Goal: Task Accomplishment & Management: Complete application form

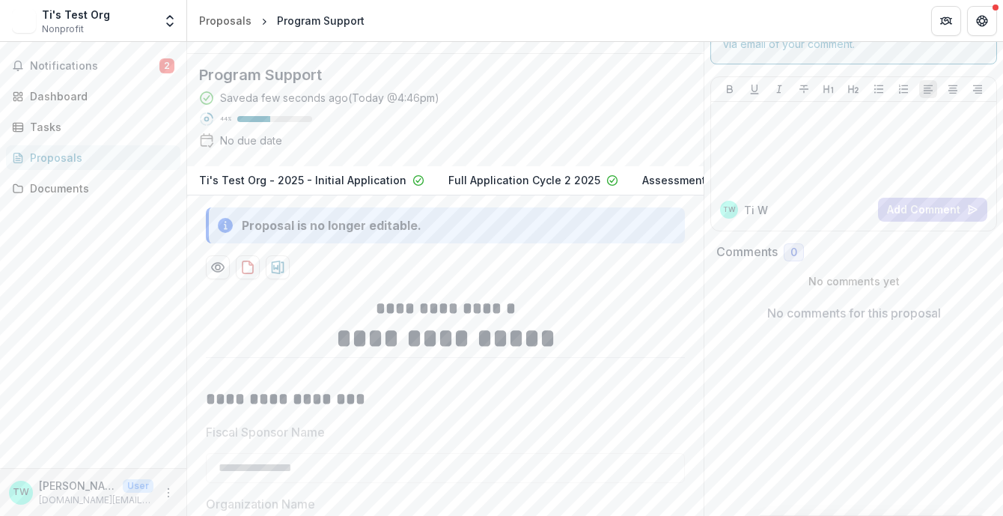
scroll to position [56, 0]
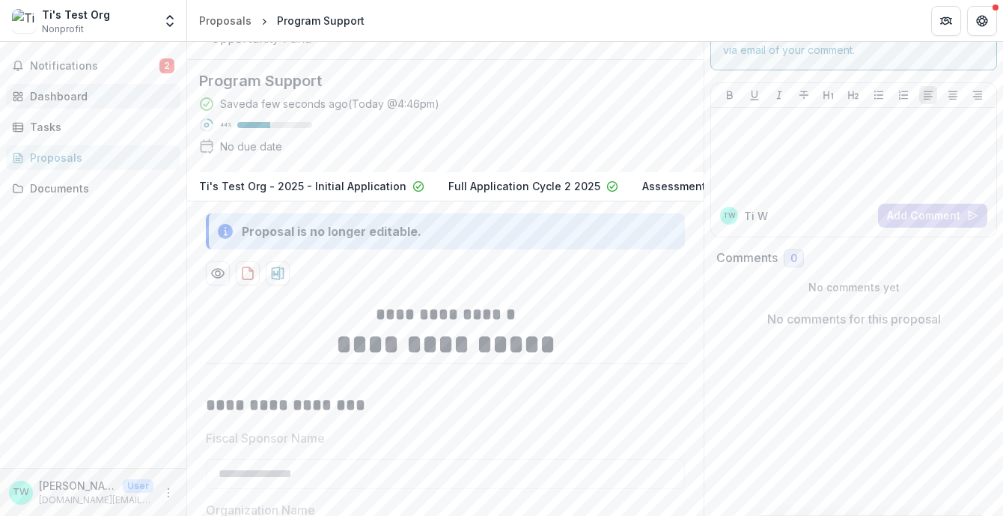
click at [61, 103] on div "Dashboard" at bounding box center [99, 96] width 139 height 16
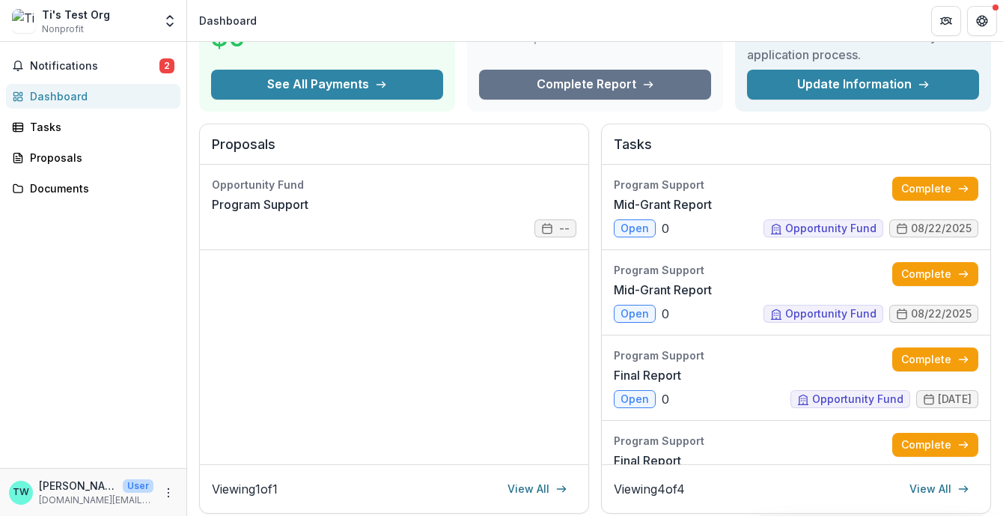
scroll to position [115, 0]
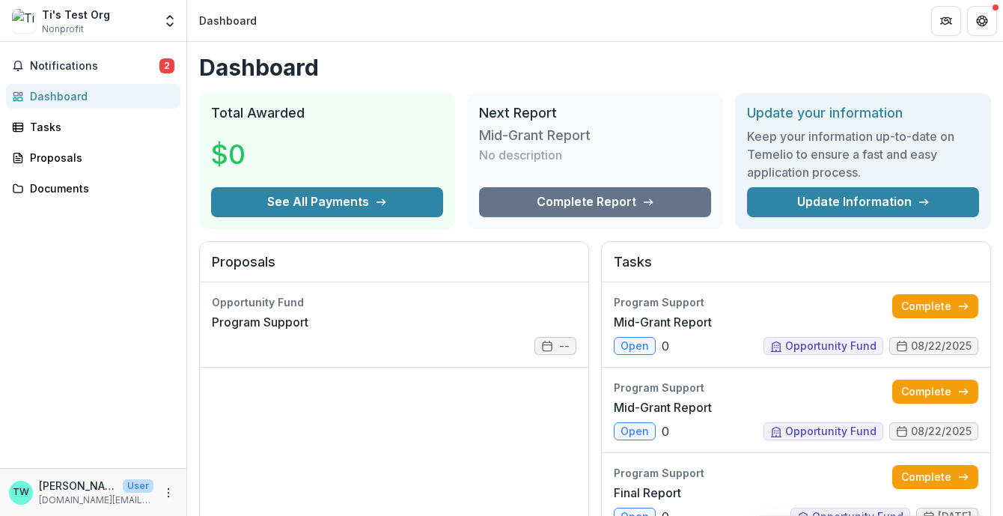
click at [83, 94] on div "Dashboard" at bounding box center [99, 96] width 139 height 16
click at [82, 61] on span "Notifications" at bounding box center [95, 66] width 130 height 13
click at [70, 94] on div "Dashboard" at bounding box center [99, 96] width 139 height 16
click at [259, 319] on link "Program Support" at bounding box center [260, 322] width 97 height 18
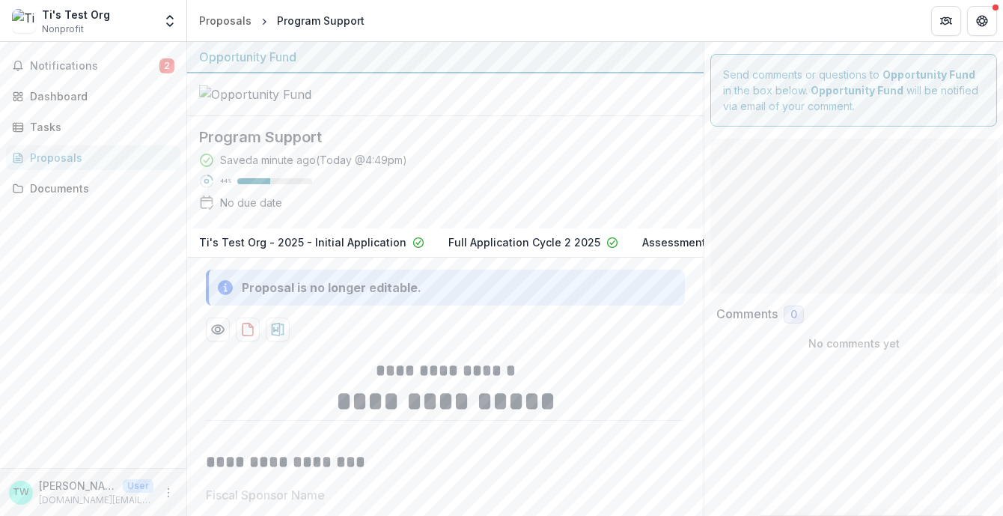
type input "**"
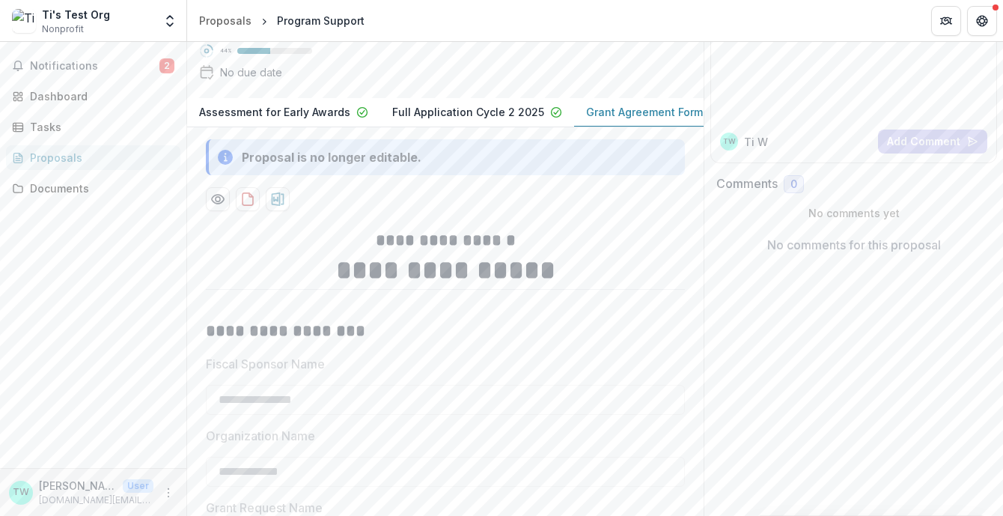
scroll to position [0, 636]
click at [610, 120] on p "Grant Agreement Form" at bounding box center [645, 112] width 117 height 16
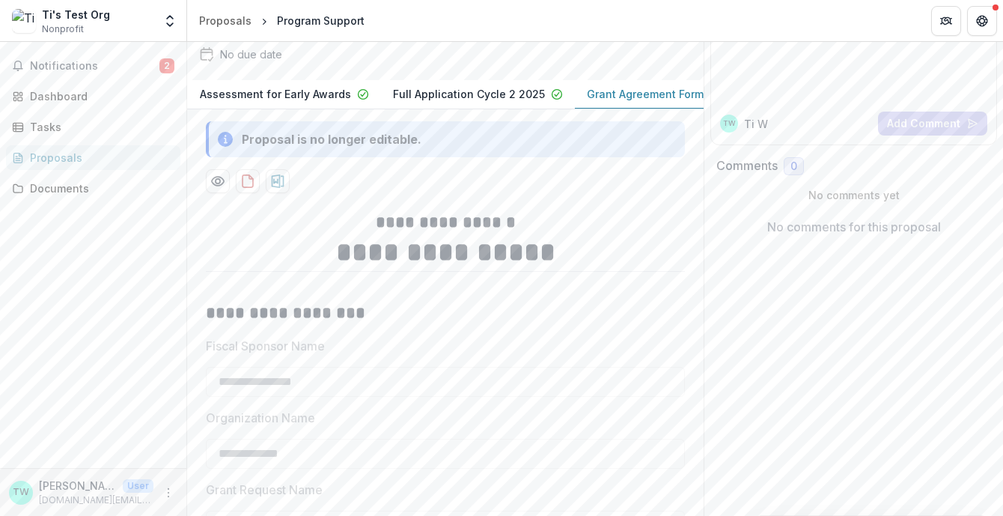
scroll to position [150, 0]
click at [982, 26] on icon "Get Help" at bounding box center [982, 21] width 12 height 12
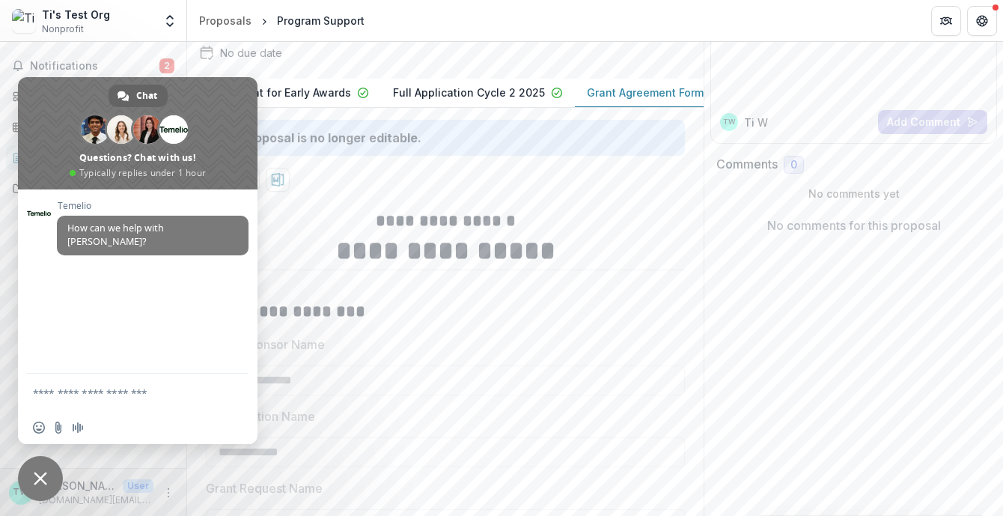
click at [108, 395] on textarea "Compose your message..." at bounding box center [121, 392] width 177 height 13
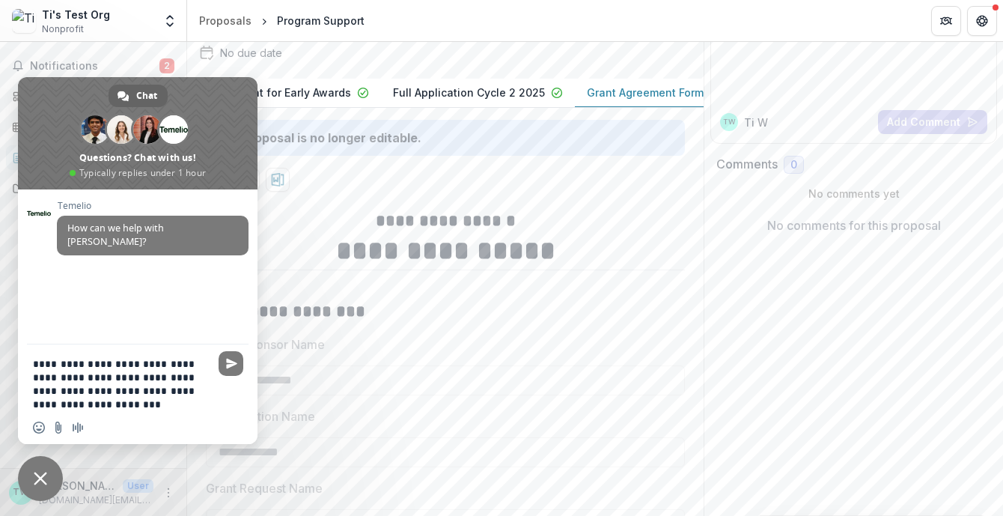
click at [84, 379] on textarea "**********" at bounding box center [121, 384] width 177 height 54
click at [203, 405] on textarea "**********" at bounding box center [121, 384] width 177 height 54
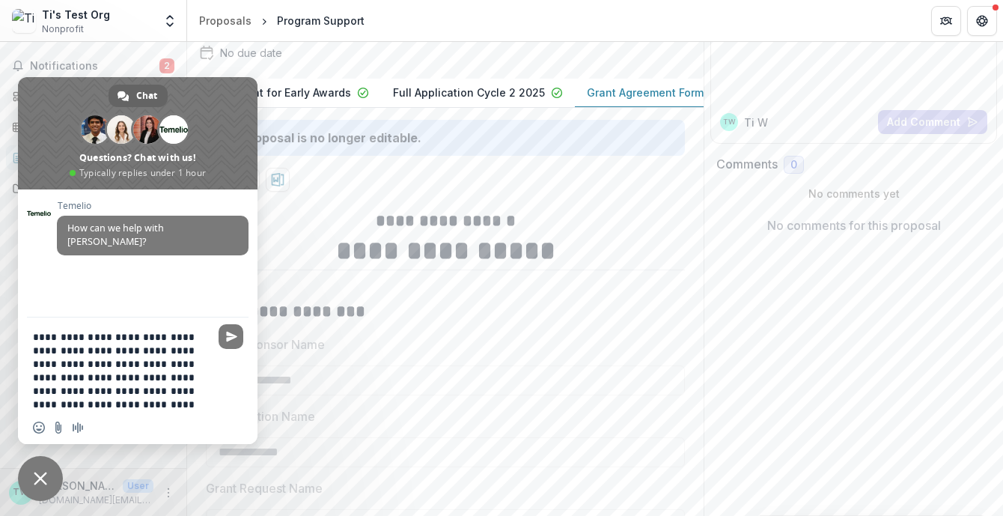
type textarea "**********"
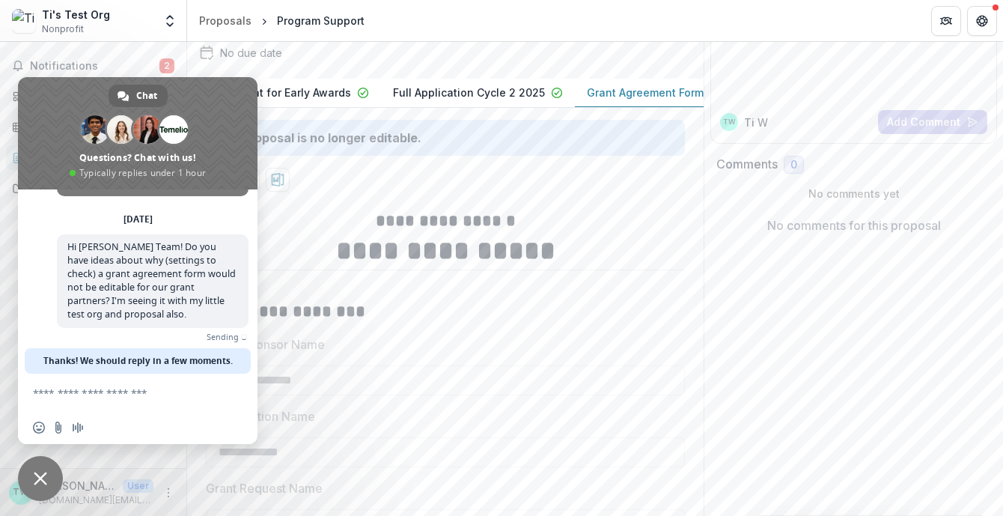
scroll to position [42, 0]
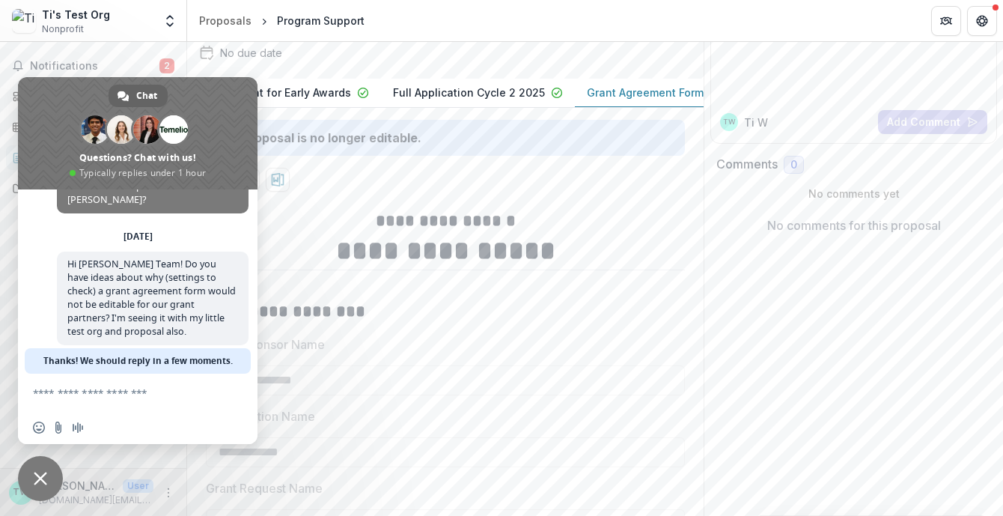
click at [165, 395] on textarea "Compose your message..." at bounding box center [121, 392] width 177 height 13
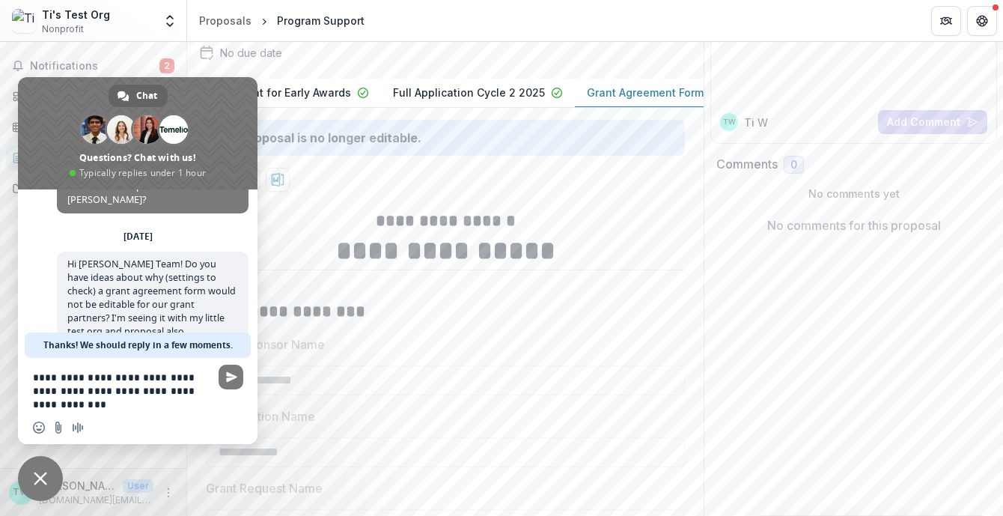
click at [200, 380] on textarea "**********" at bounding box center [121, 391] width 177 height 40
click at [97, 393] on textarea "**********" at bounding box center [121, 391] width 177 height 40
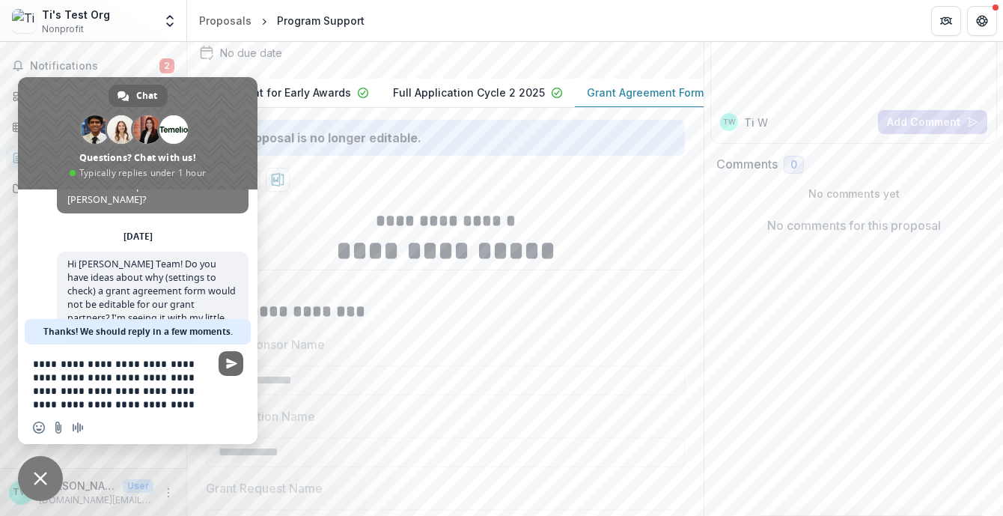
type textarea "**********"
click at [229, 361] on span "Send" at bounding box center [231, 363] width 11 height 11
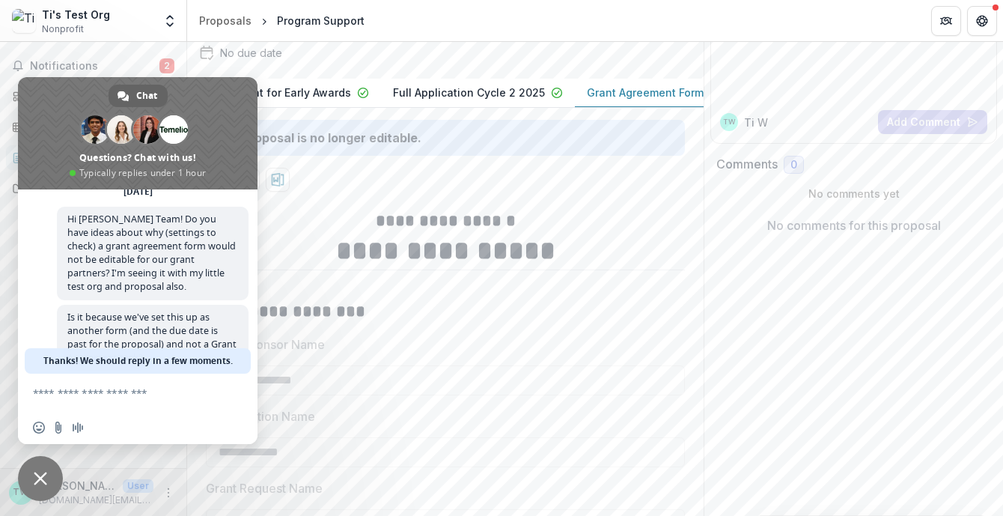
scroll to position [113, 0]
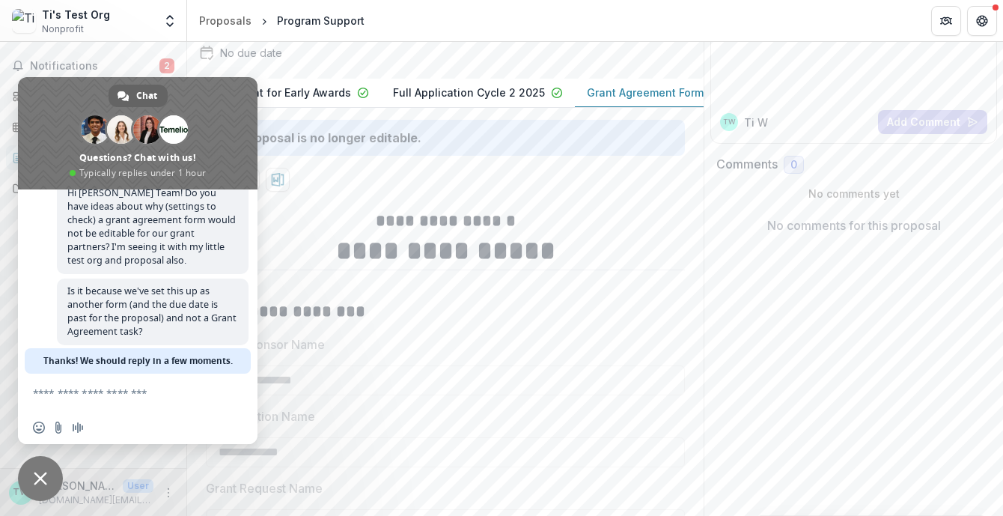
click at [549, 67] on div "Saved 9 minutes ago ( Today @ 4:49pm ) 44 % No due date" at bounding box center [433, 34] width 469 height 64
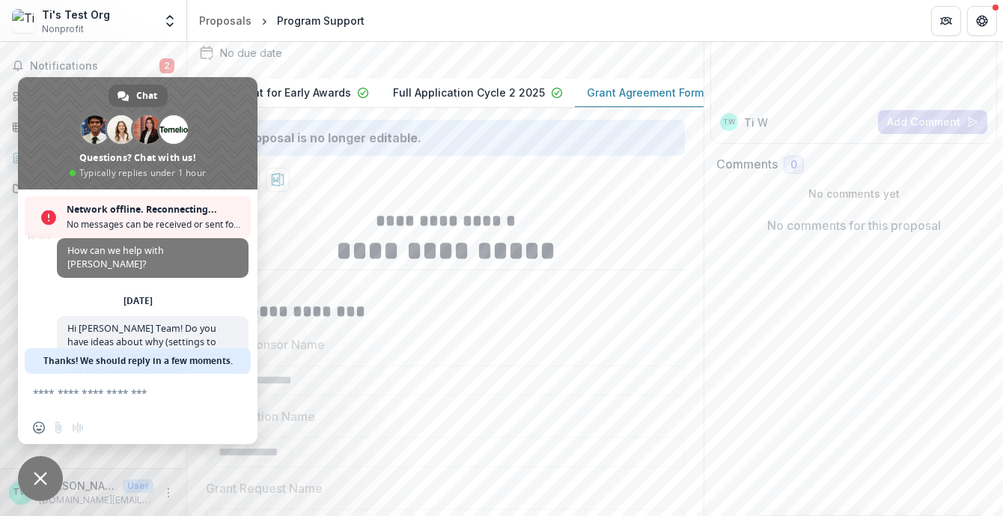
scroll to position [0, 0]
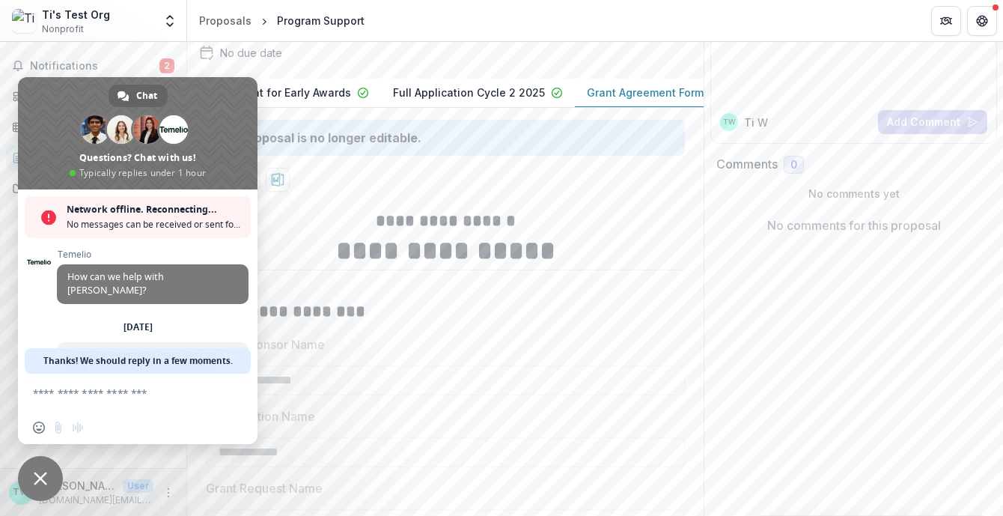
click at [109, 399] on textarea "Compose your message..." at bounding box center [121, 392] width 177 height 13
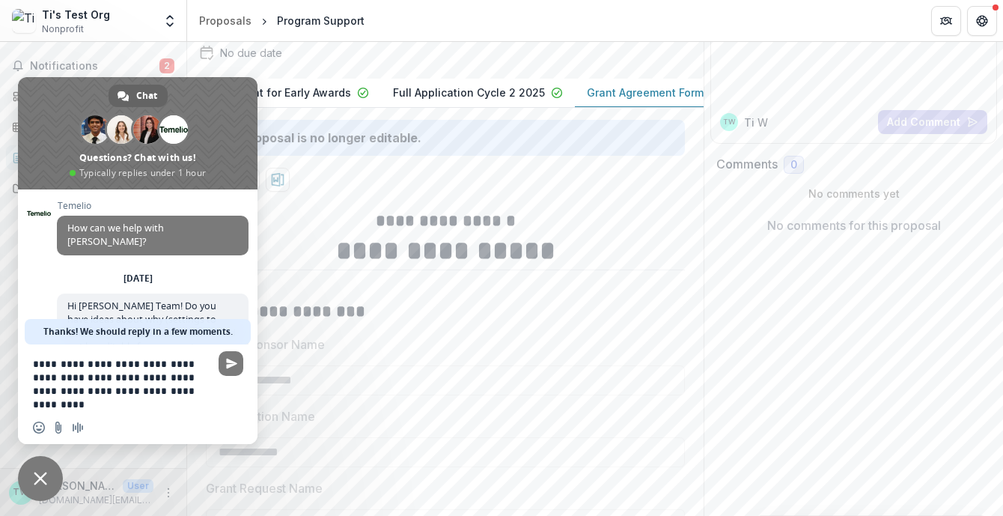
type textarea "**********"
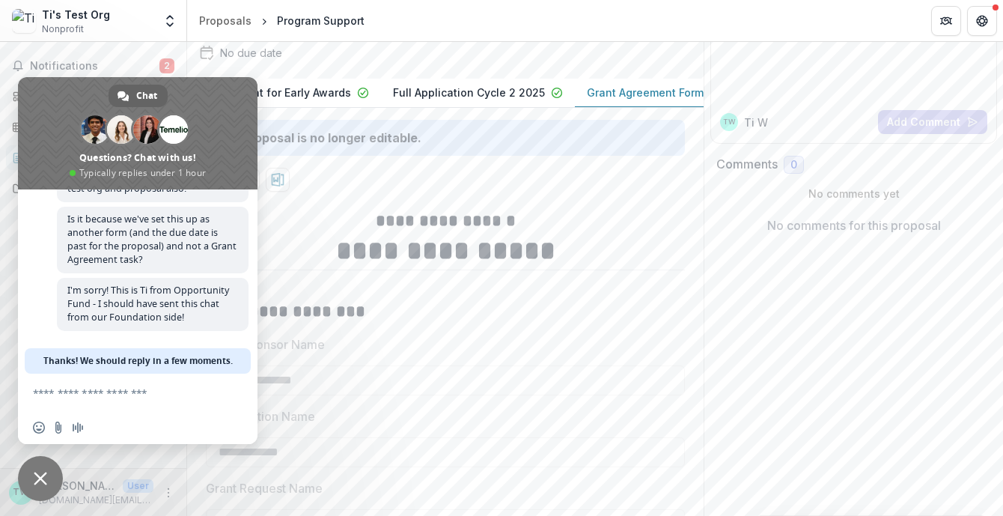
scroll to position [171, 0]
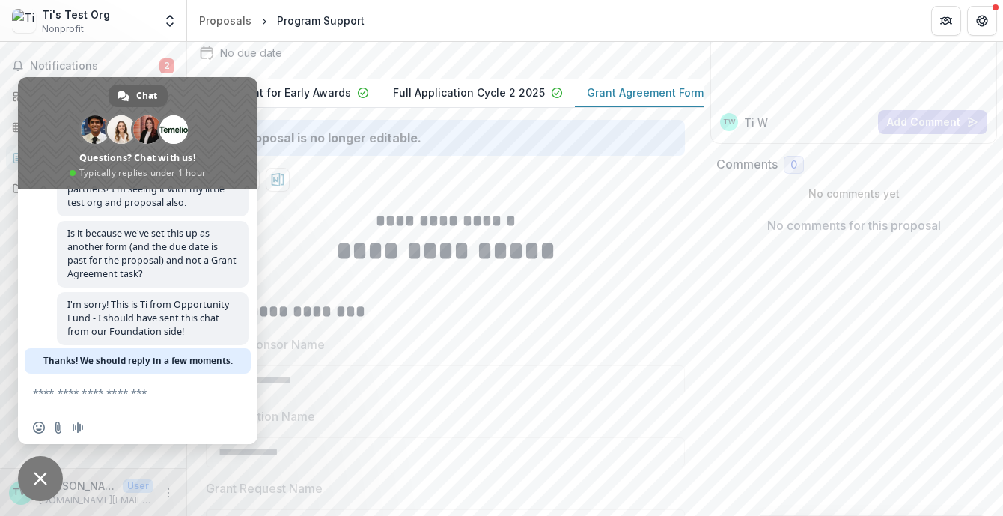
click at [540, 29] on header "Proposals Program Support" at bounding box center [595, 20] width 816 height 41
click at [36, 478] on span "Close chat" at bounding box center [40, 478] width 13 height 13
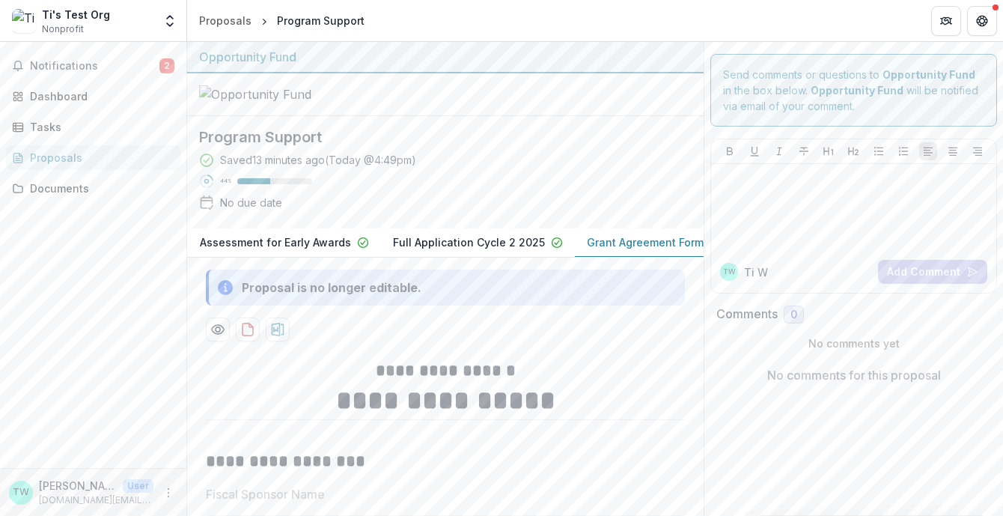
scroll to position [0, 0]
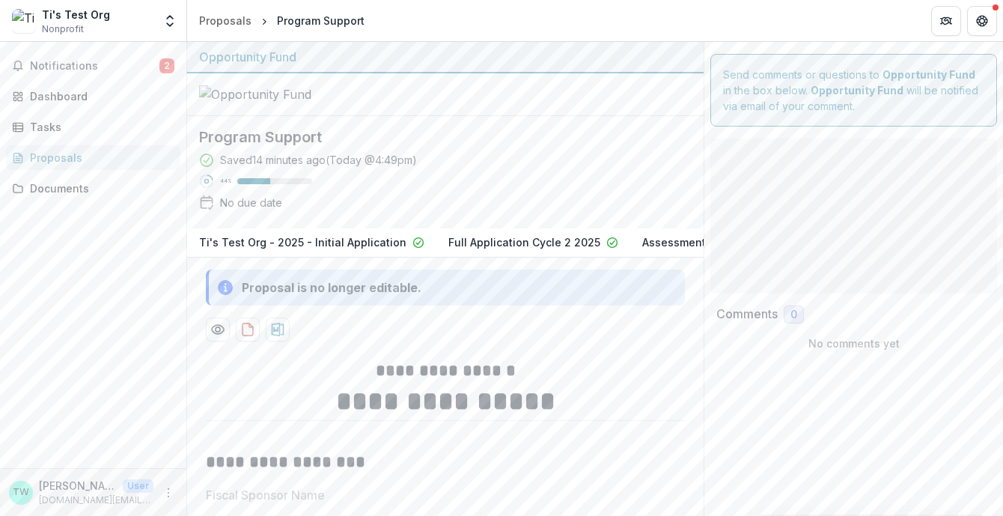
type input "**"
click at [64, 96] on div "Dashboard" at bounding box center [99, 96] width 139 height 16
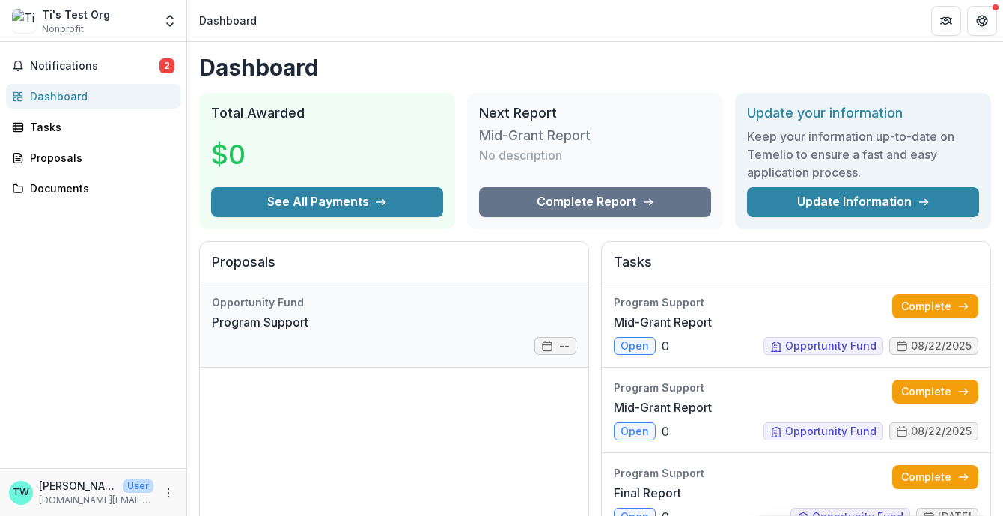
click at [308, 331] on link "Program Support" at bounding box center [260, 322] width 97 height 18
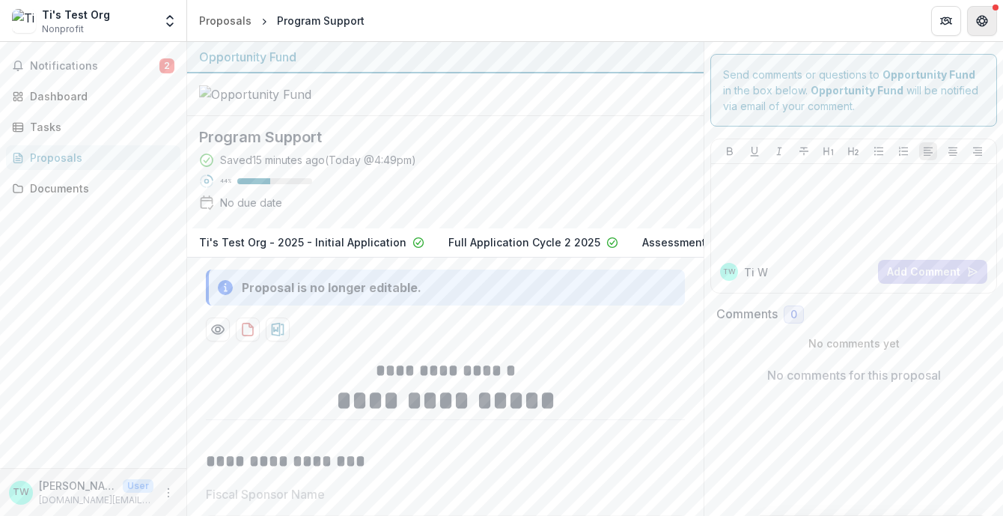
click at [983, 23] on icon "Get Help" at bounding box center [983, 24] width 4 height 3
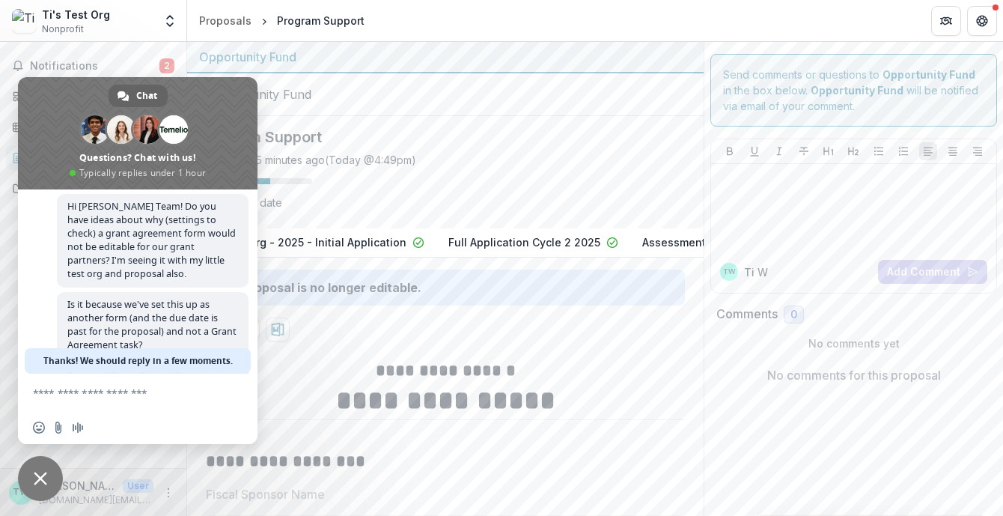
scroll to position [185, 0]
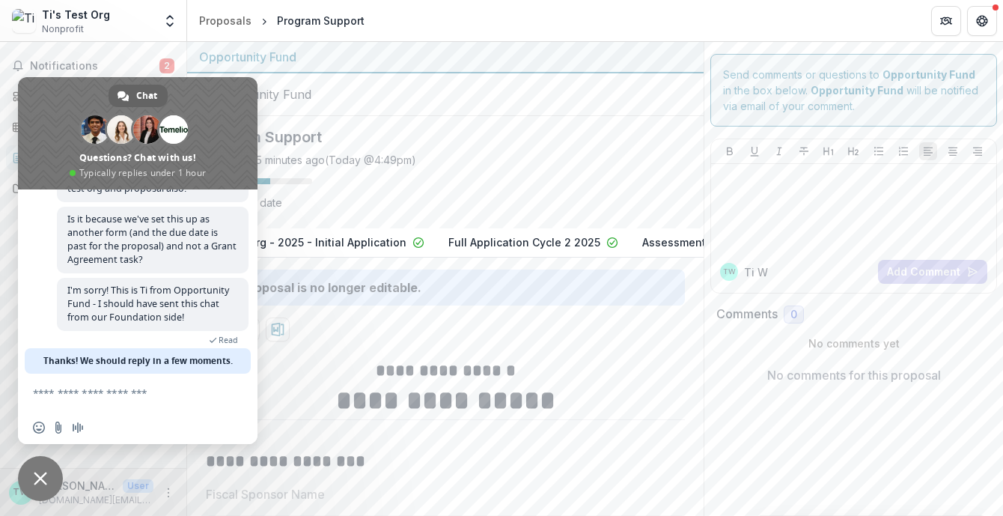
click at [539, 25] on header "Proposals Program Support" at bounding box center [595, 20] width 816 height 41
click at [38, 468] on span "Close chat" at bounding box center [40, 478] width 45 height 45
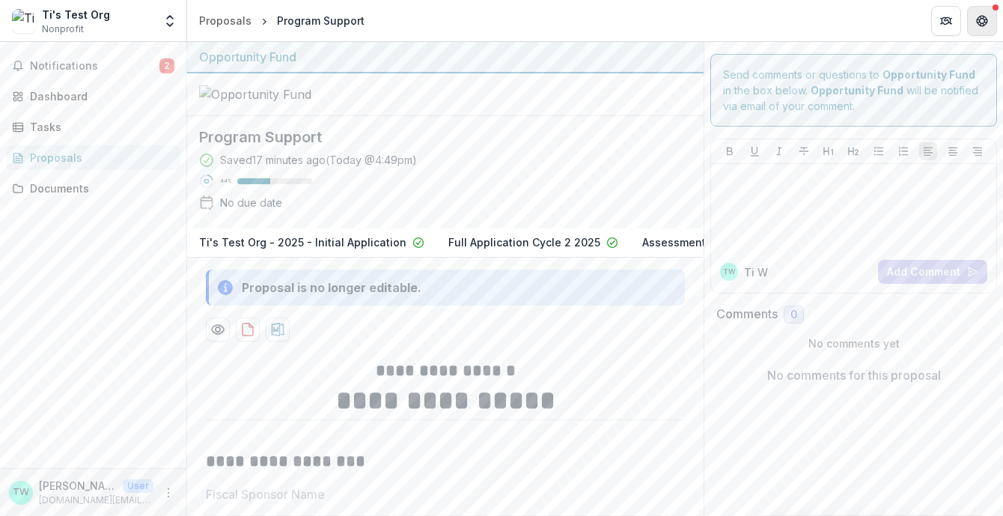
click at [986, 20] on icon "Get Help" at bounding box center [982, 21] width 12 height 12
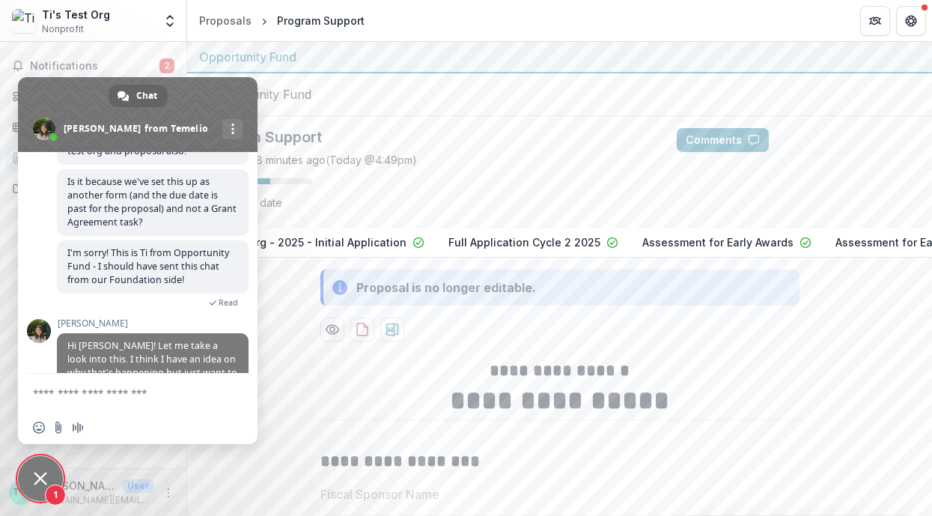
scroll to position [214, 0]
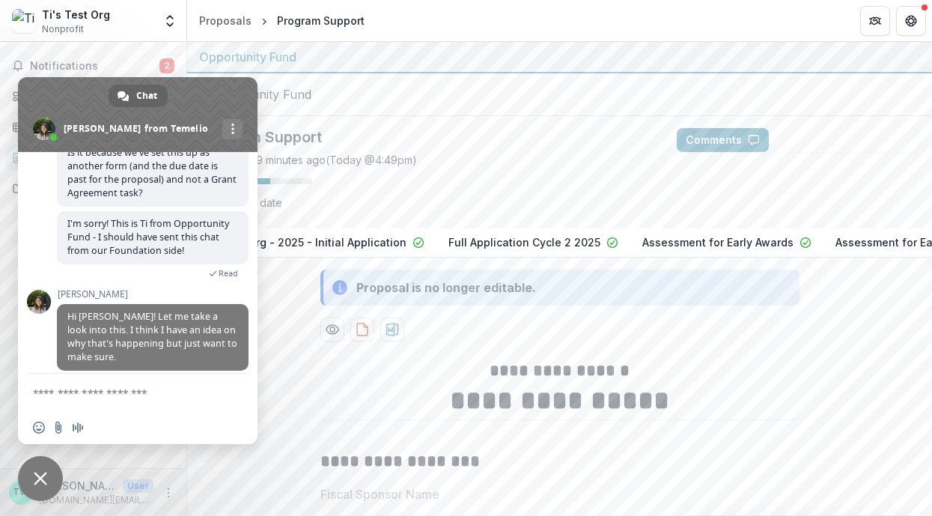
click at [124, 396] on textarea "Compose your message..." at bounding box center [121, 392] width 177 height 13
type textarea "**********"
click at [234, 395] on span "Send" at bounding box center [231, 392] width 11 height 11
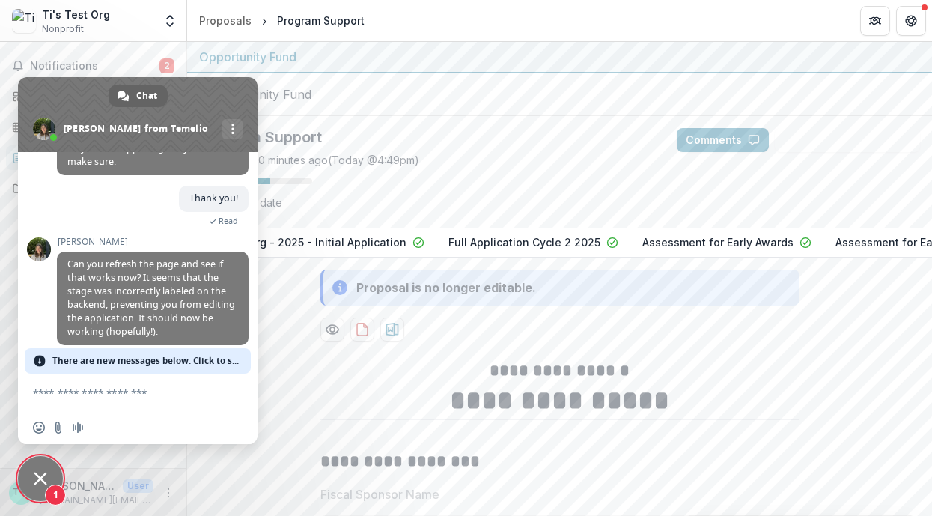
scroll to position [370, 0]
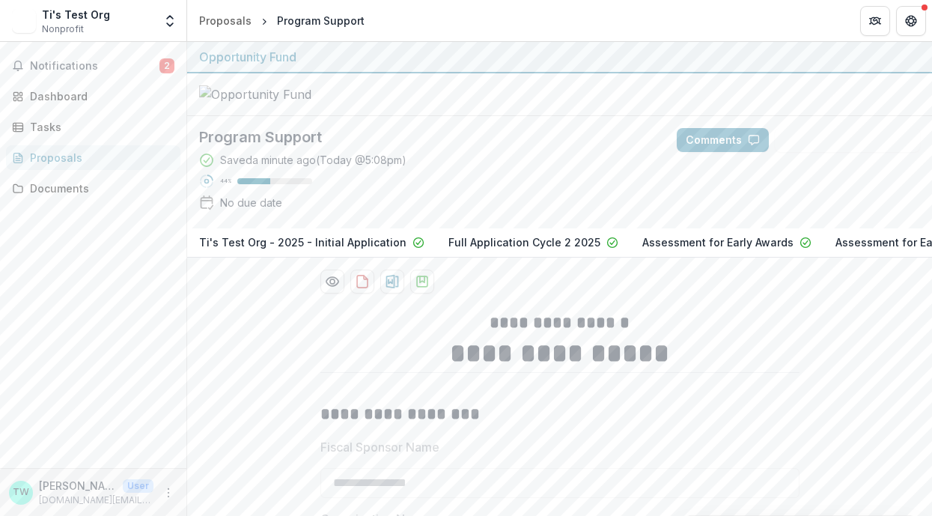
type input "**"
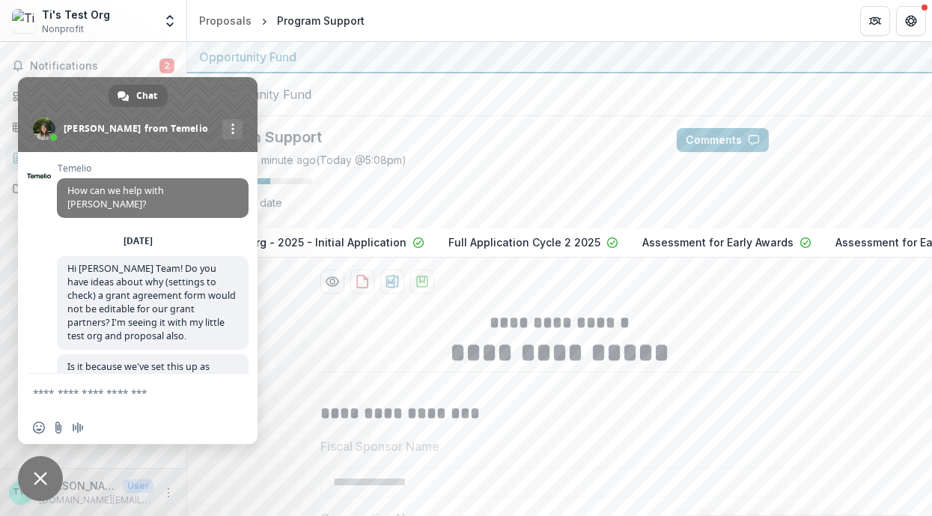
scroll to position [370, 0]
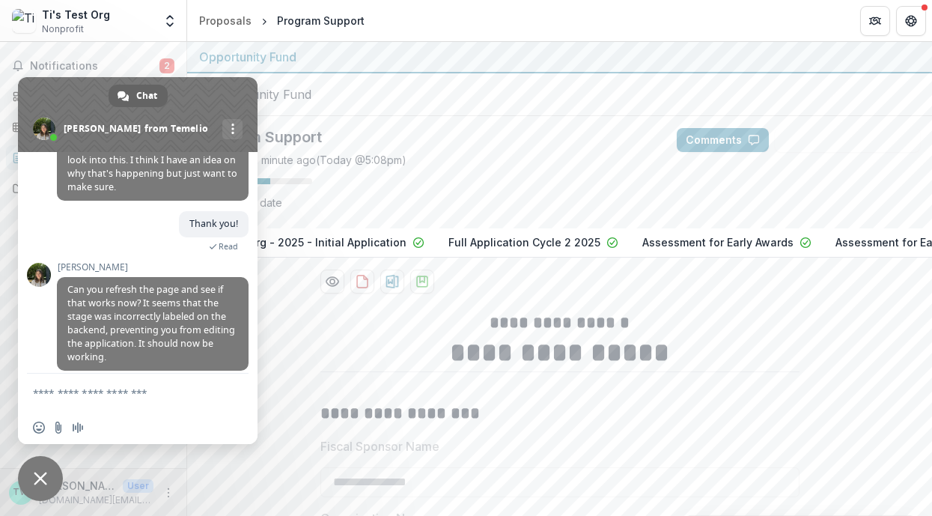
click at [43, 472] on span "Close chat" at bounding box center [40, 478] width 13 height 13
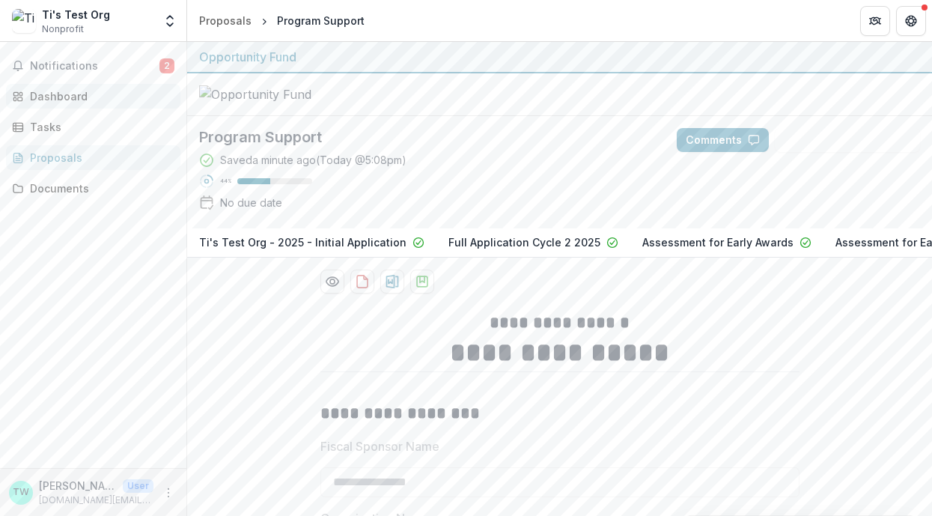
click at [71, 96] on div "Dashboard" at bounding box center [99, 96] width 139 height 16
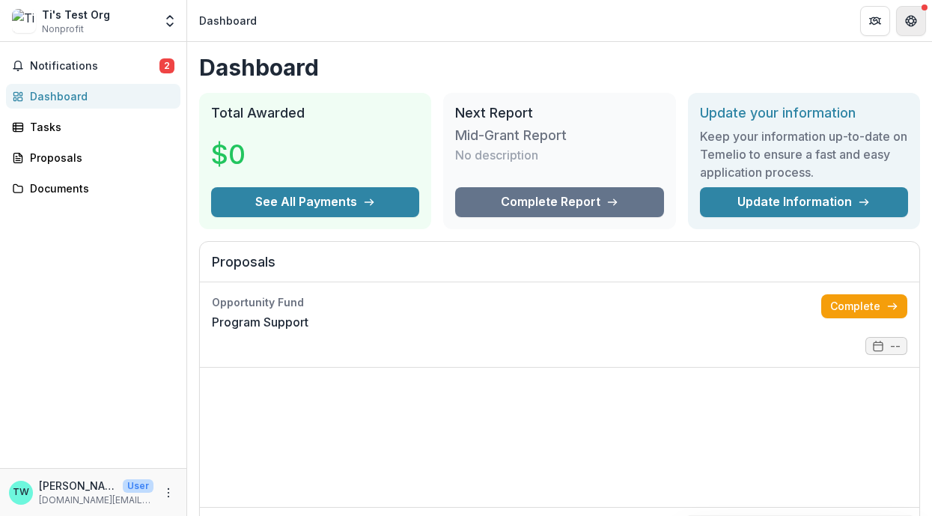
click at [914, 19] on icon "Get Help" at bounding box center [911, 21] width 12 height 12
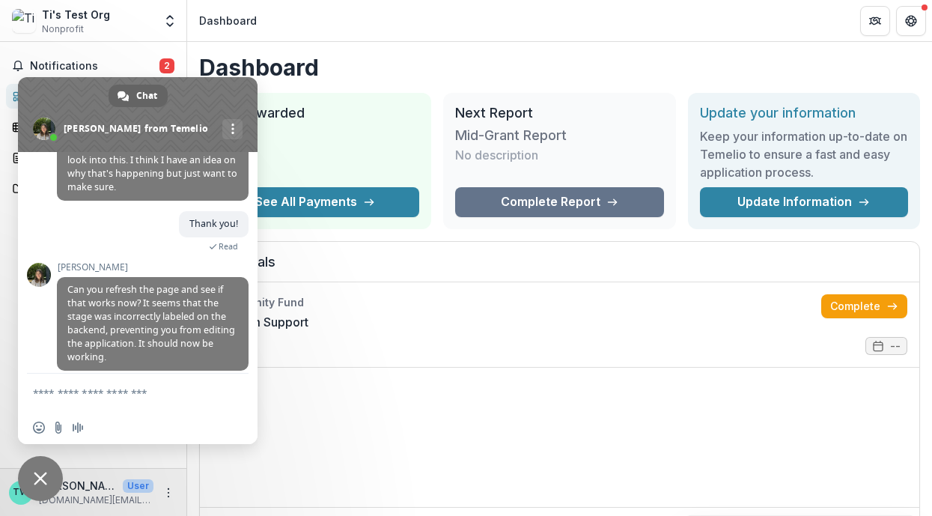
click at [123, 395] on textarea "Compose your message..." at bounding box center [121, 392] width 177 height 13
type textarea "**********"
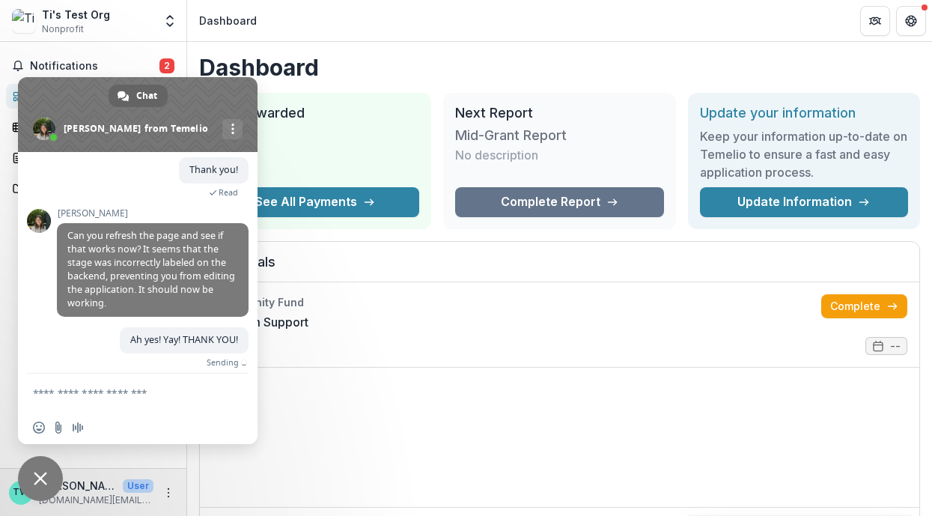
scroll to position [407, 0]
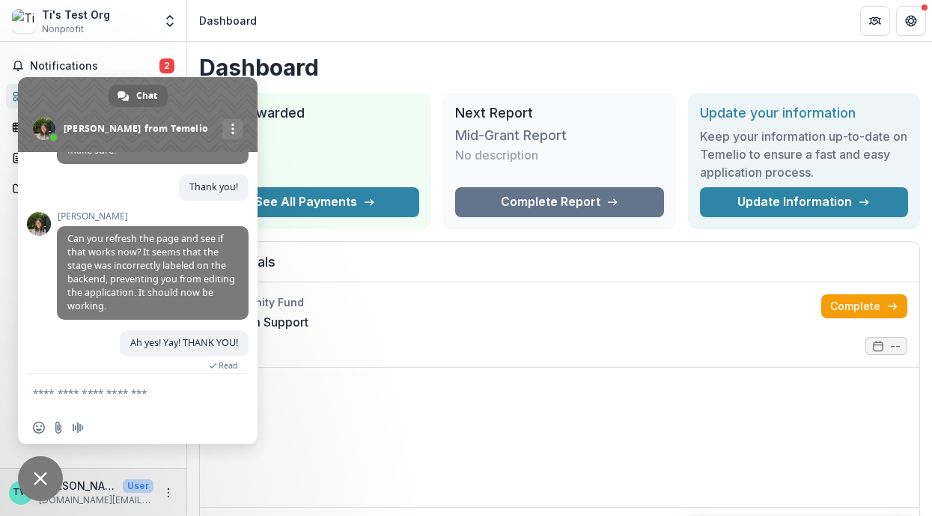
click at [37, 479] on span "Close chat" at bounding box center [40, 478] width 13 height 13
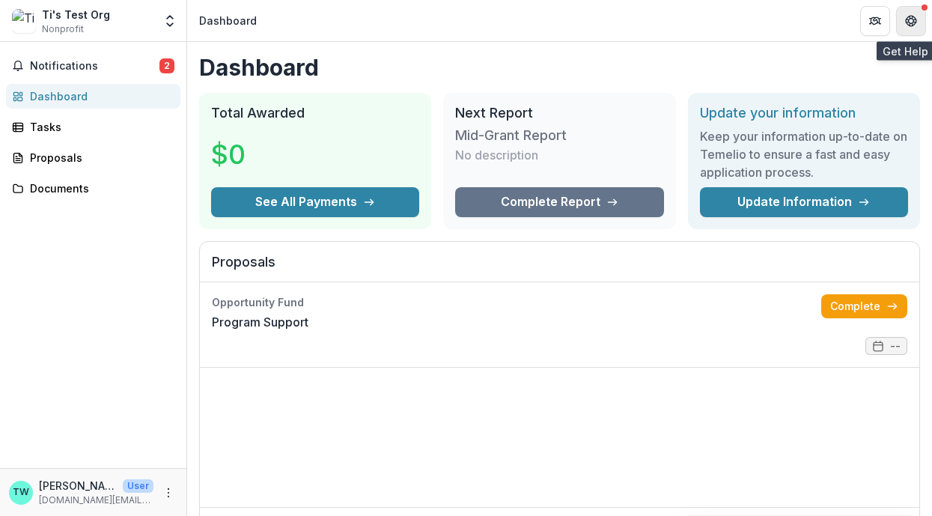
click at [914, 19] on icon "Get Help" at bounding box center [911, 21] width 12 height 12
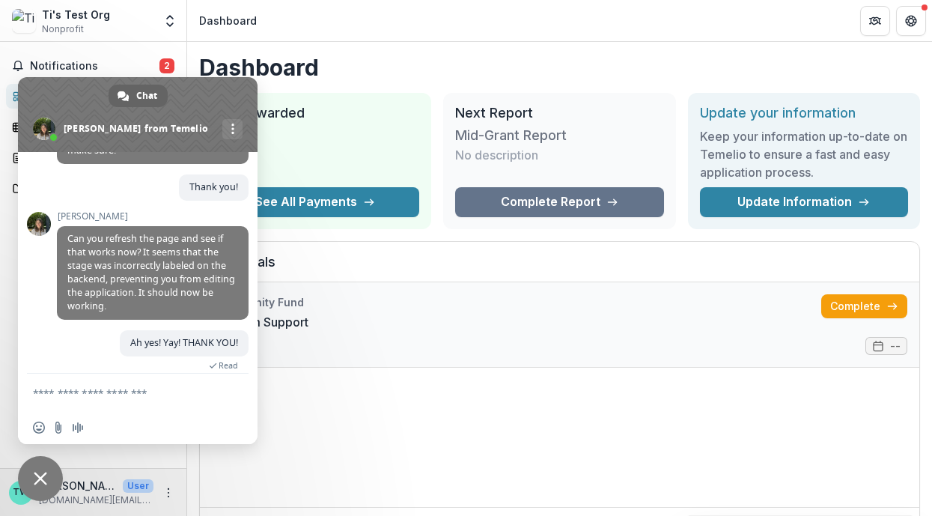
scroll to position [485, 0]
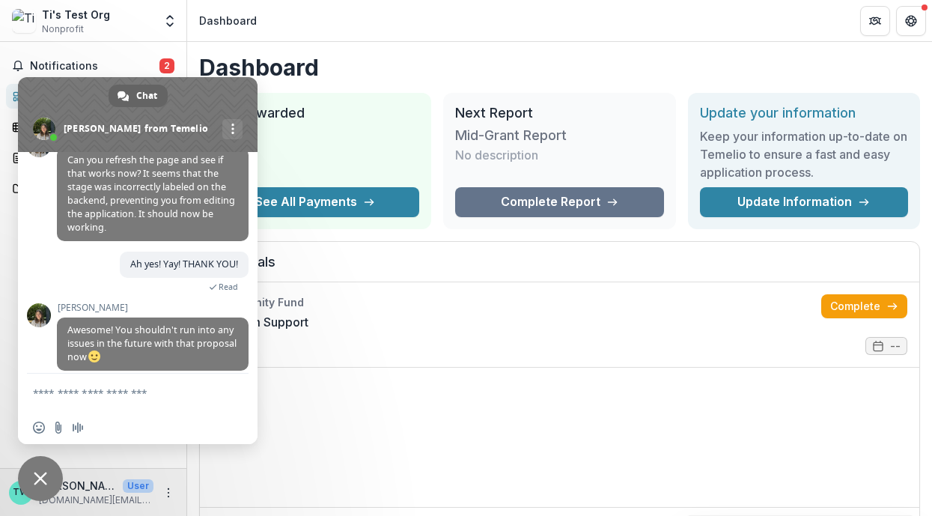
click at [157, 392] on textarea "Compose your message..." at bounding box center [121, 392] width 177 height 13
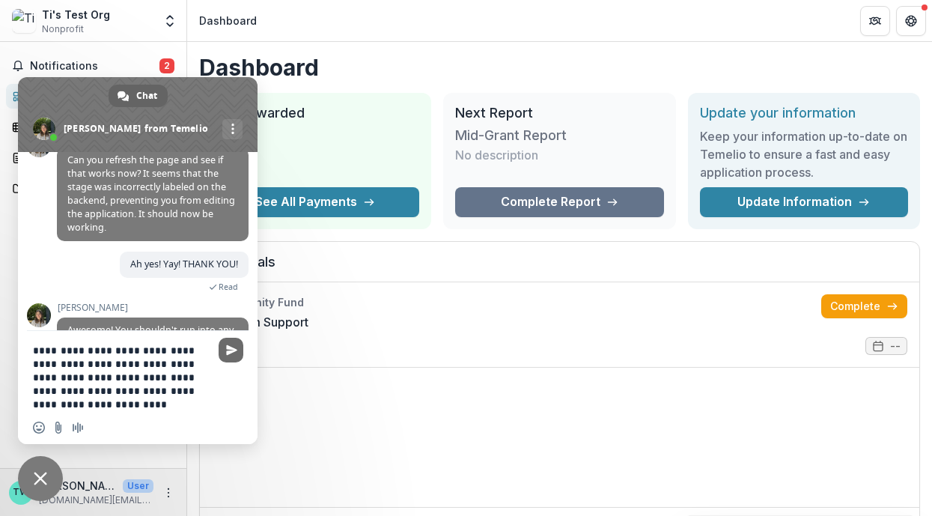
type textarea "**********"
click at [231, 353] on span "Send" at bounding box center [231, 349] width 11 height 11
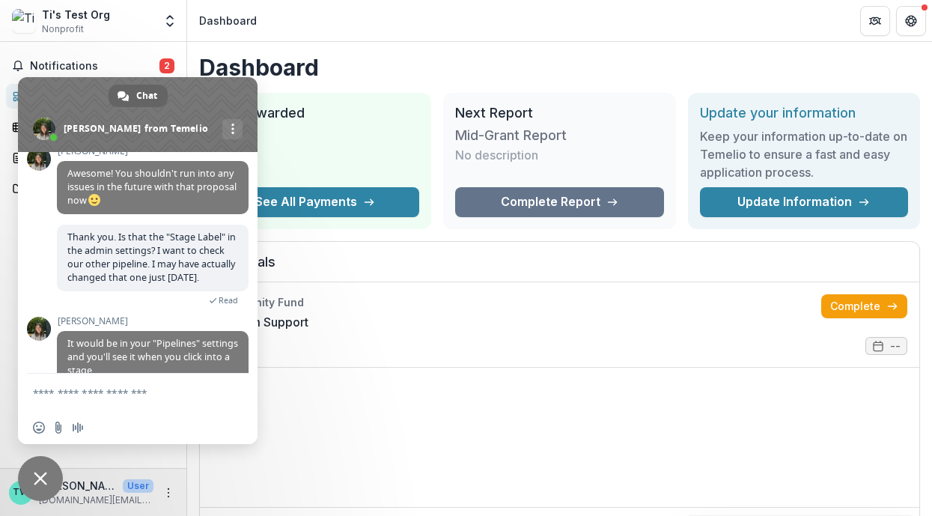
scroll to position [641, 0]
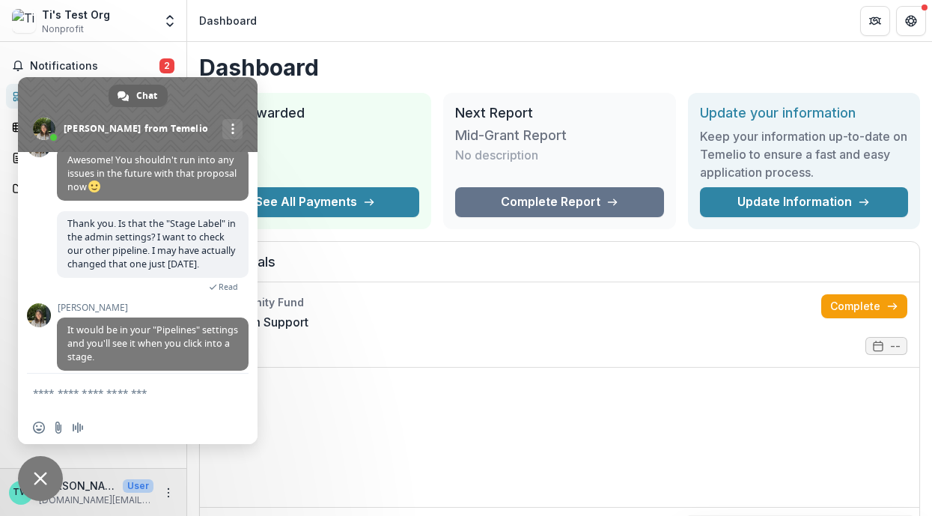
click at [81, 395] on textarea "Compose your message..." at bounding box center [121, 392] width 177 height 13
click at [34, 430] on span "Insert an emoji" at bounding box center [39, 428] width 12 height 12
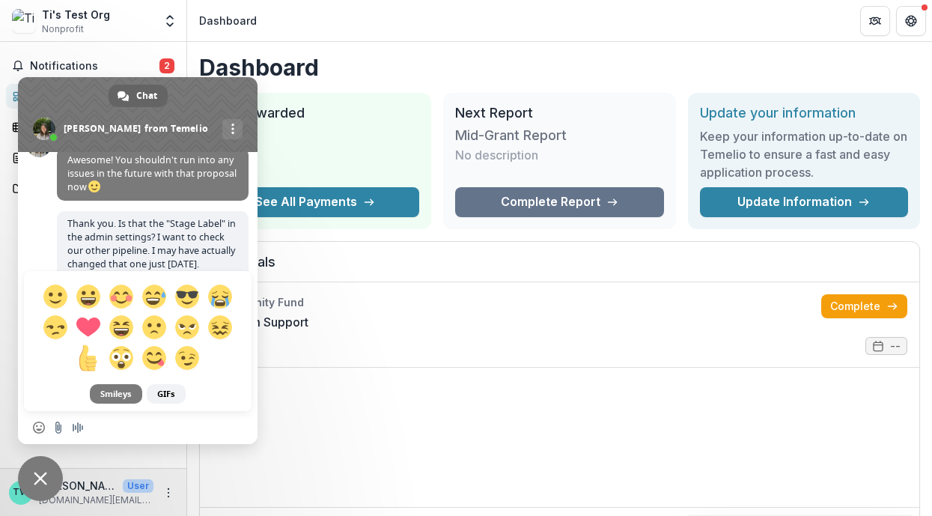
click at [88, 359] on span at bounding box center [88, 357] width 26 height 26
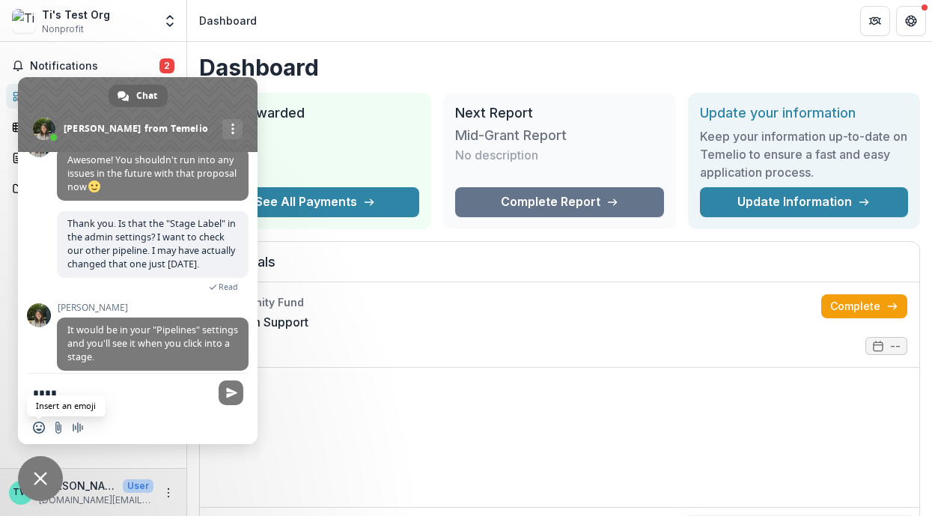
click at [40, 430] on span "Insert an emoji" at bounding box center [39, 428] width 12 height 12
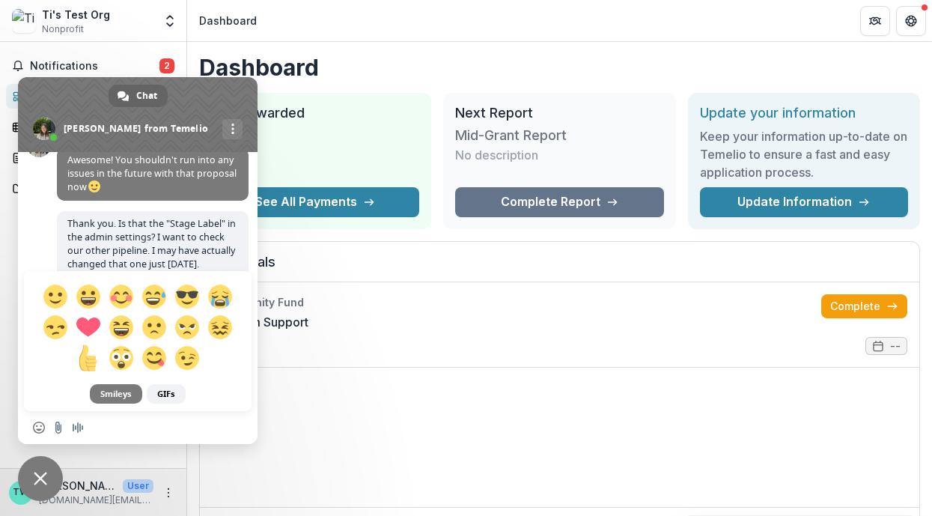
click at [88, 364] on span at bounding box center [88, 357] width 26 height 26
type textarea "*********"
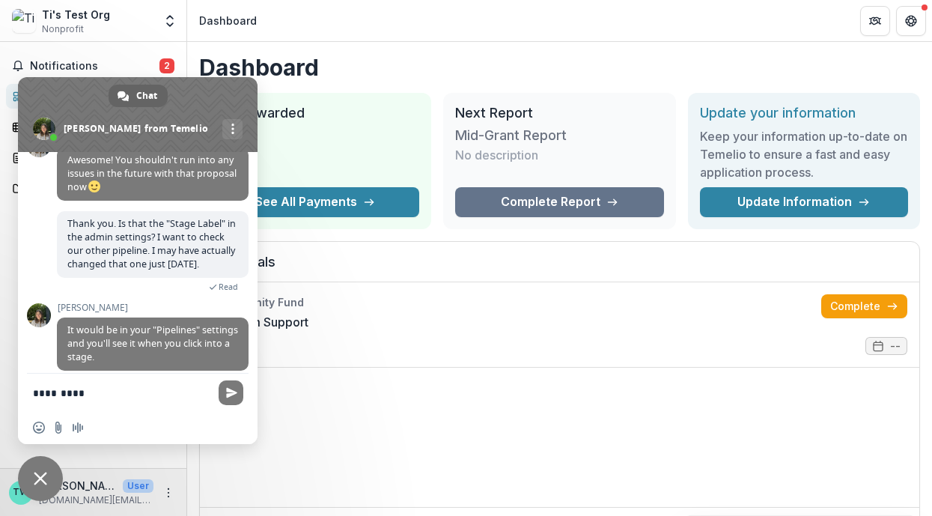
drag, startPoint x: 86, startPoint y: 395, endPoint x: 3, endPoint y: 391, distance: 83.2
click at [3, 391] on body "Skip to content Ti's Test Org Nonprofit Nonprofits Ti's Test Org Ti Wilhelm's T…" at bounding box center [466, 258] width 932 height 516
click at [34, 431] on span "Insert an emoji" at bounding box center [39, 428] width 12 height 12
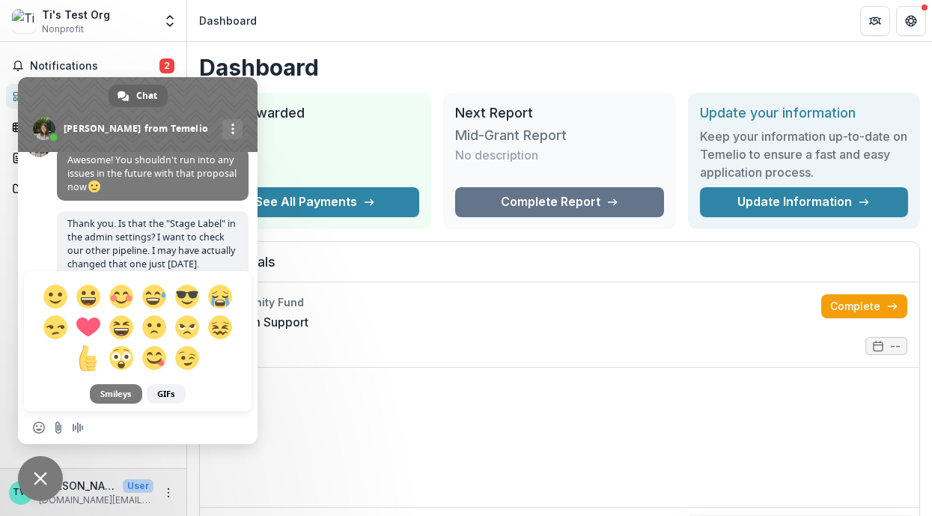
click at [86, 361] on span at bounding box center [88, 357] width 26 height 26
type textarea "****"
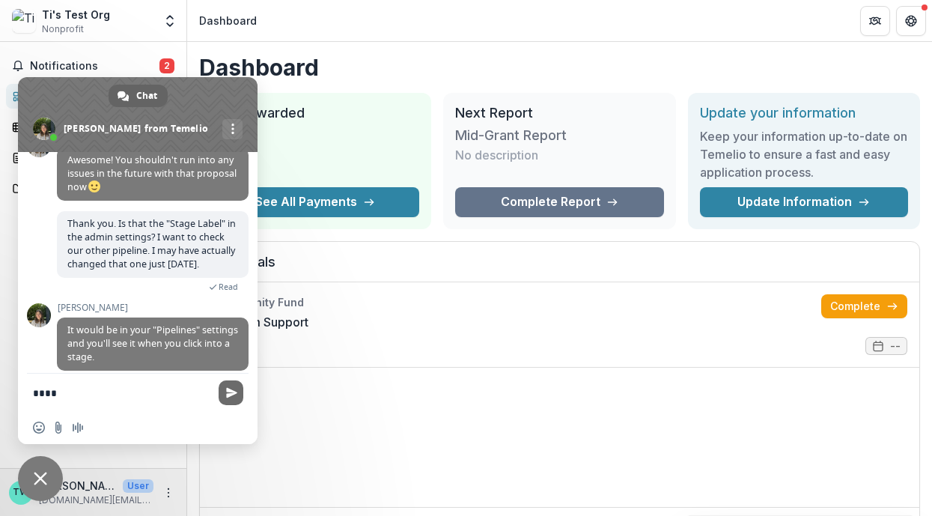
click at [235, 391] on span "Send" at bounding box center [231, 392] width 11 height 11
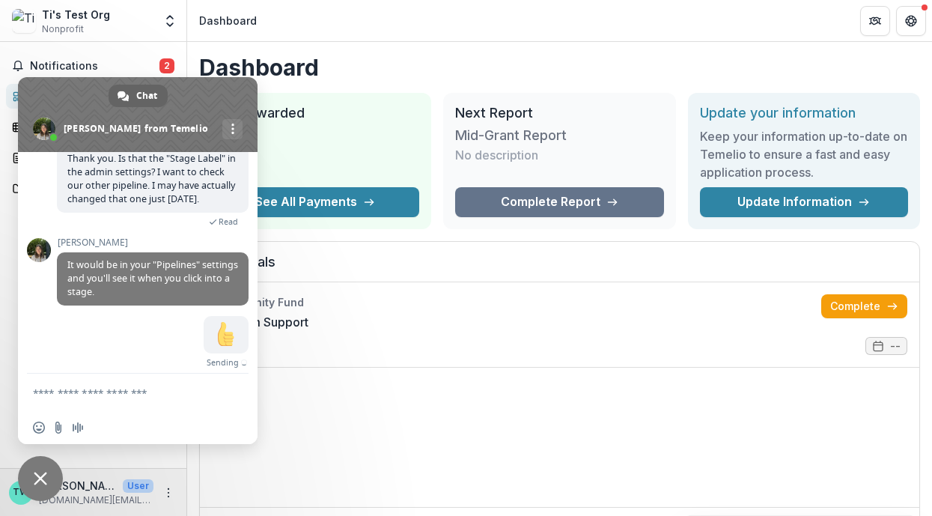
scroll to position [689, 0]
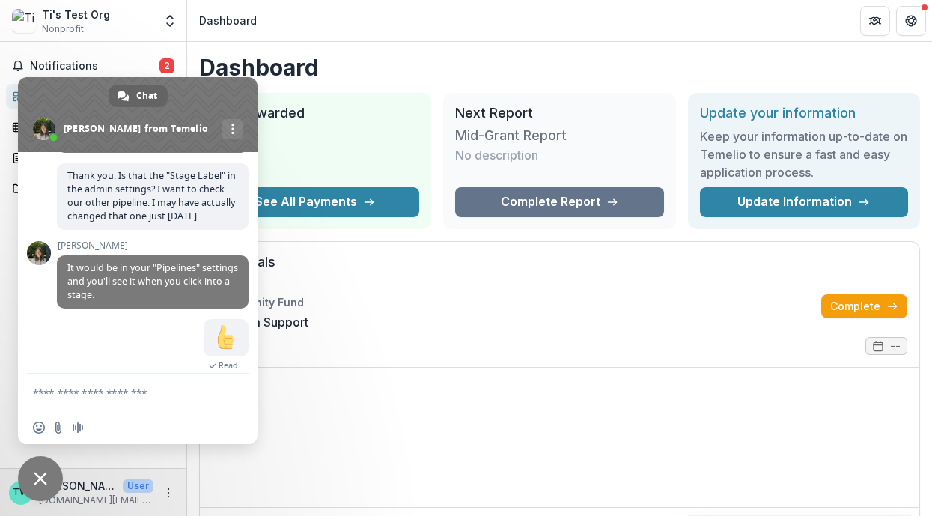
click at [148, 396] on textarea "Compose your message..." at bounding box center [121, 392] width 177 height 13
type textarea "**********"
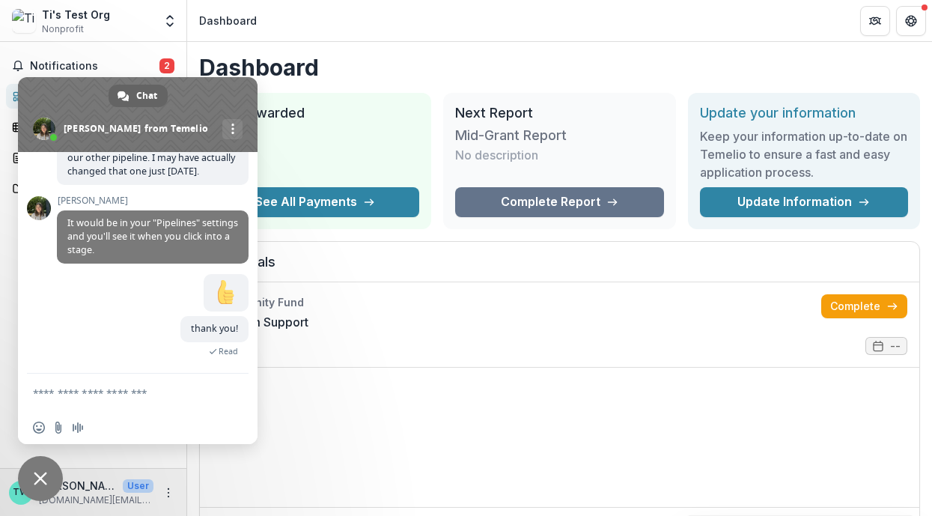
scroll to position [705, 0]
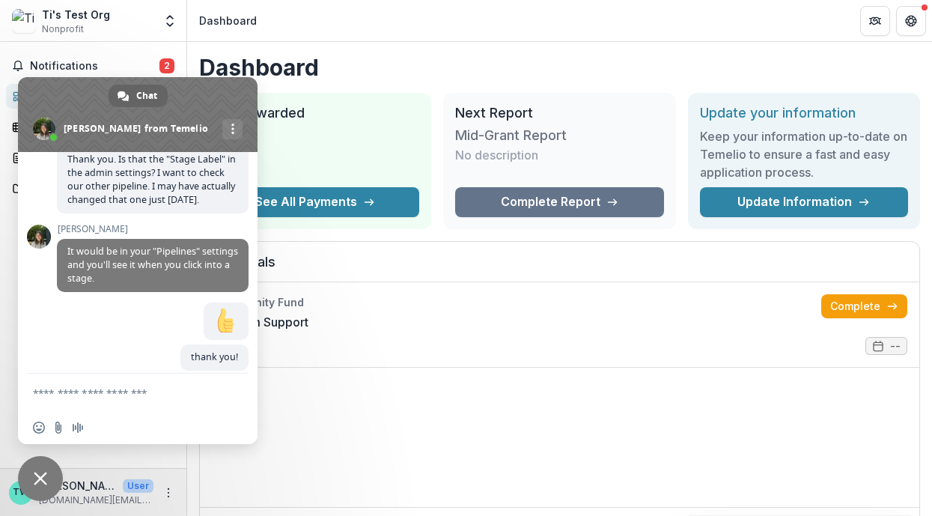
click at [44, 467] on span "Close chat" at bounding box center [40, 478] width 45 height 45
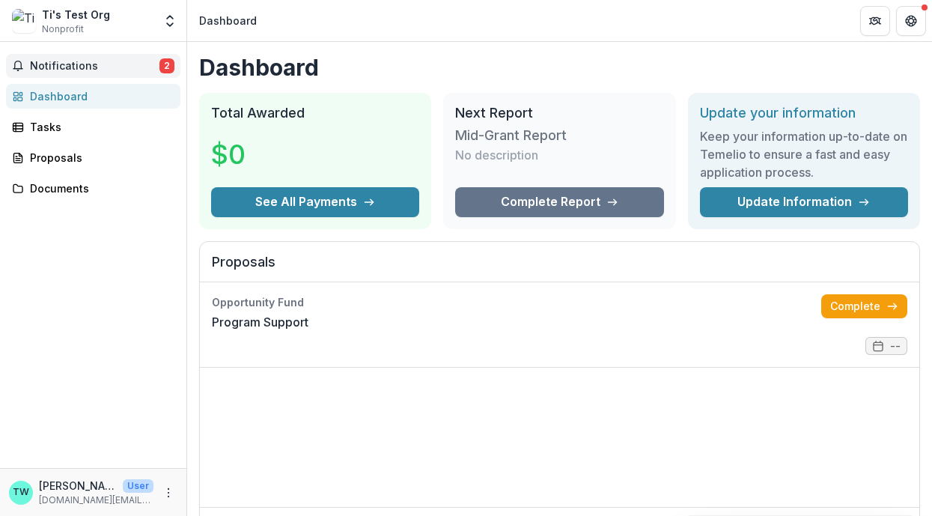
click at [103, 62] on span "Notifications" at bounding box center [95, 66] width 130 height 13
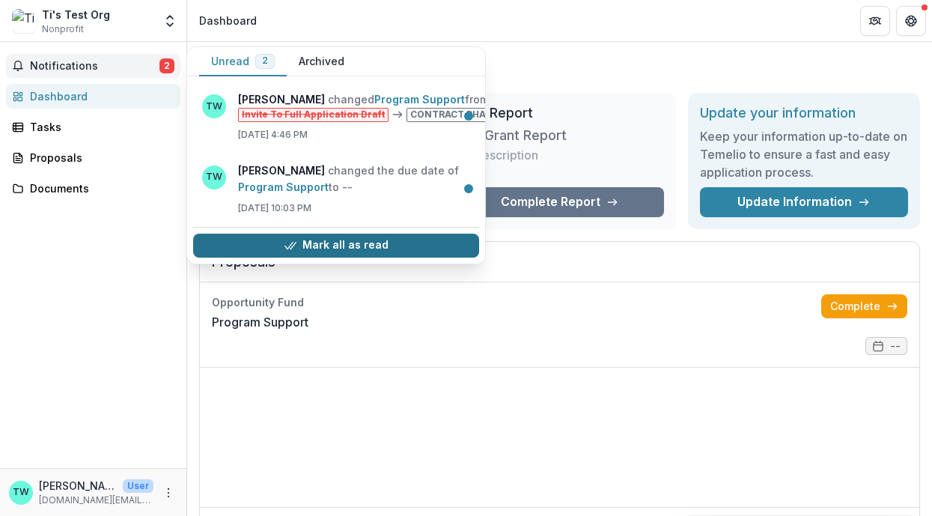
click at [268, 234] on button "Mark all as read" at bounding box center [336, 246] width 286 height 24
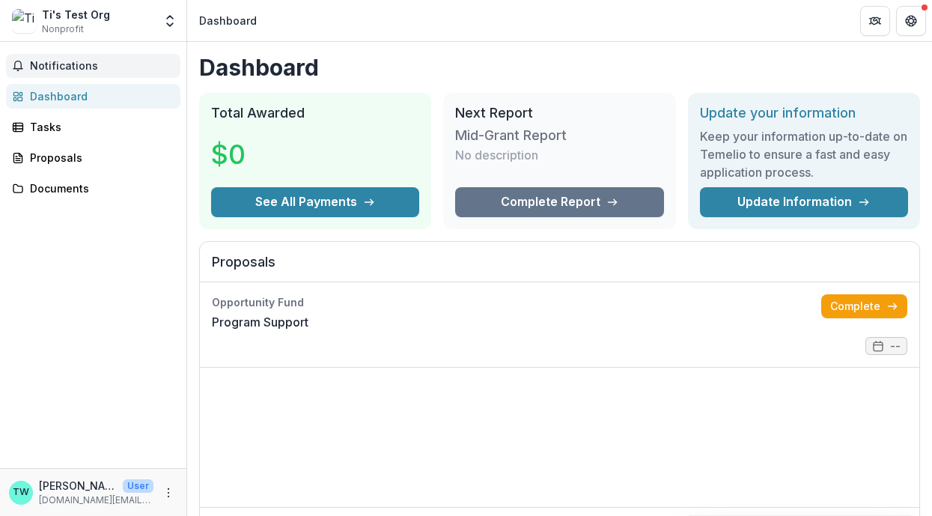
click at [71, 302] on div "Notifications Unread 0 Archived You don't have any unread notifications We'll n…" at bounding box center [93, 255] width 186 height 426
click at [860, 304] on link "Complete" at bounding box center [864, 306] width 86 height 24
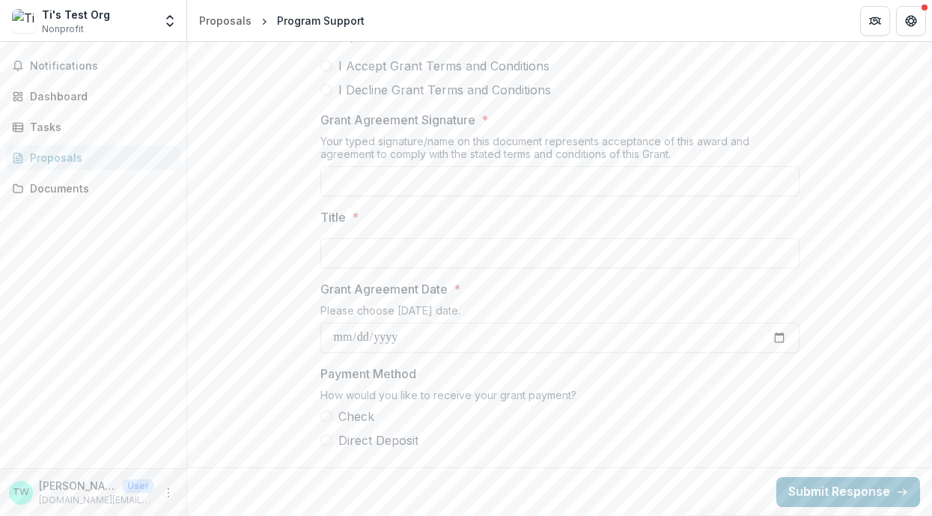
scroll to position [1027, 0]
click at [437, 335] on input "Grant Agreement Date *" at bounding box center [559, 338] width 479 height 30
click at [329, 417] on span at bounding box center [326, 416] width 12 height 12
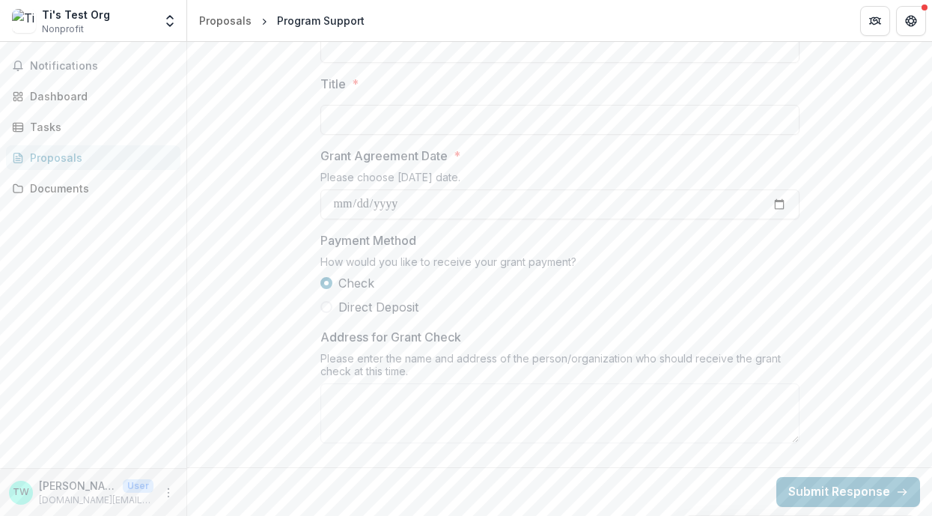
scroll to position [1160, 0]
click at [328, 312] on label "Direct Deposit" at bounding box center [559, 307] width 479 height 18
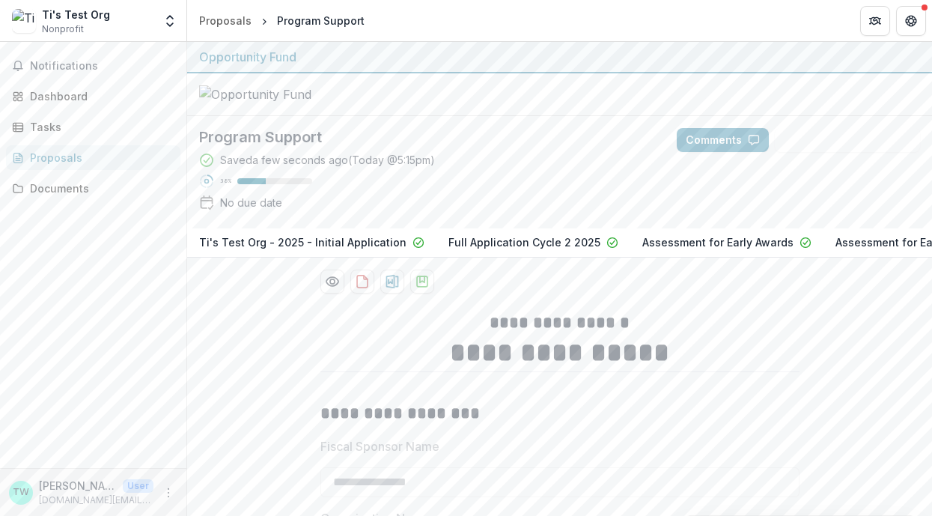
scroll to position [0, 0]
click at [913, 19] on icon "Get Help" at bounding box center [912, 18] width 1 height 1
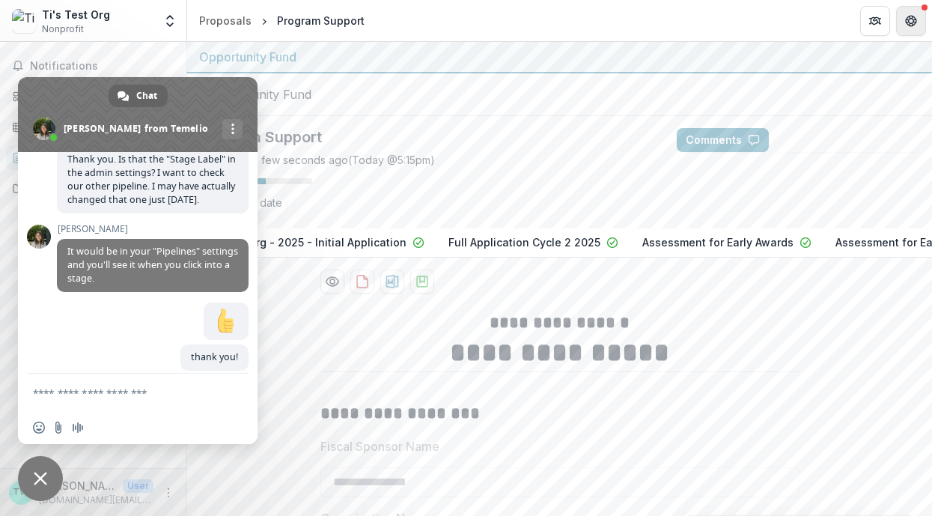
scroll to position [771, 0]
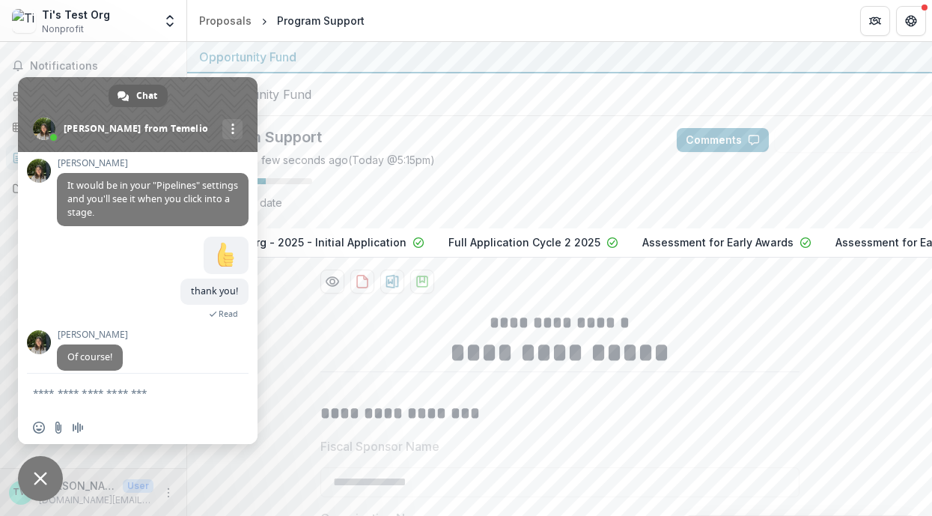
click at [42, 483] on span "Close chat" at bounding box center [40, 478] width 13 height 13
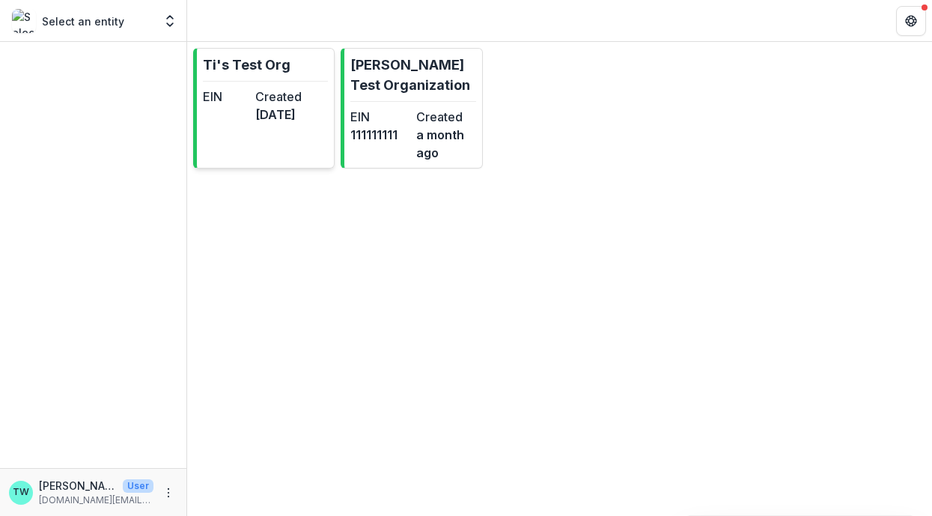
click at [282, 65] on p "Ti's Test Org" at bounding box center [247, 65] width 88 height 20
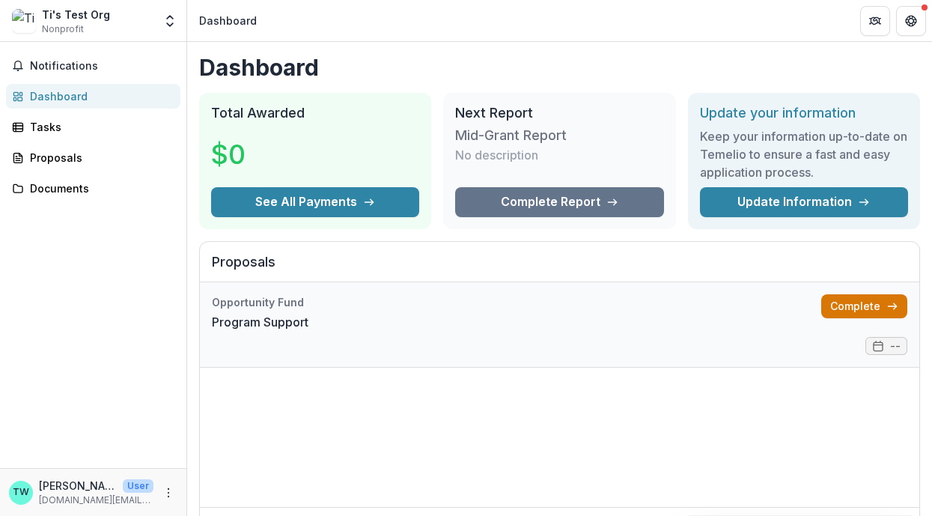
click at [859, 307] on link "Complete" at bounding box center [864, 306] width 86 height 24
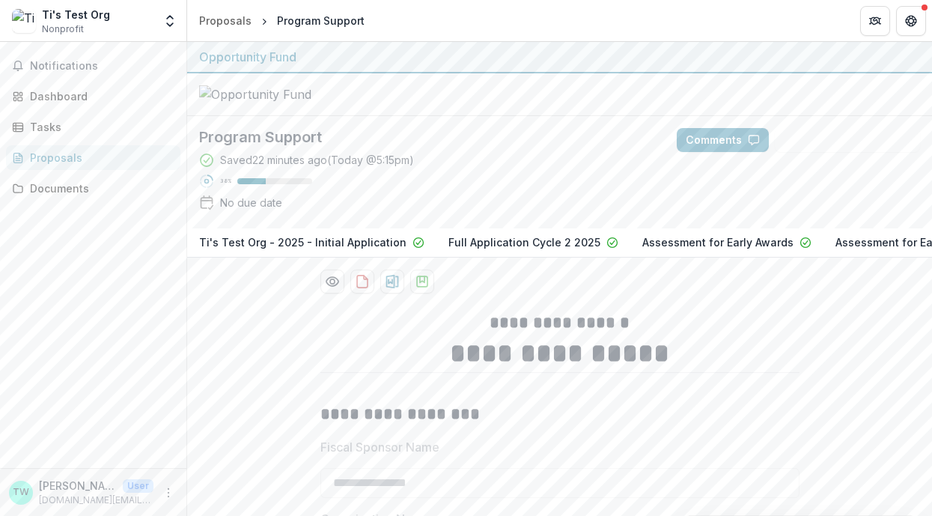
type input "**"
click at [84, 339] on div "Notifications Dashboard Tasks Proposals Documents" at bounding box center [93, 255] width 186 height 426
